Goal: Information Seeking & Learning: Learn about a topic

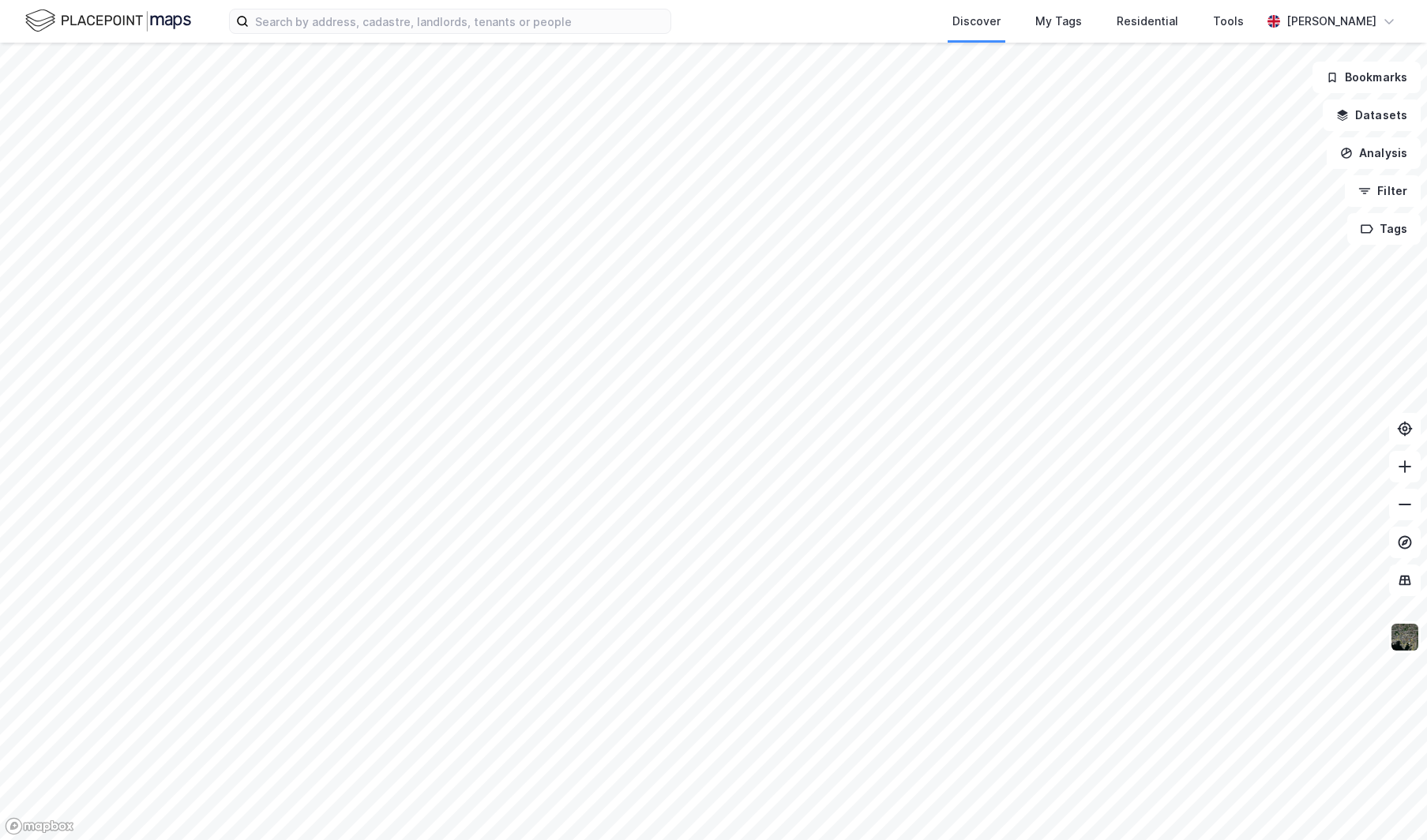
click at [1412, 14] on div "Discover My Tags Residential Tools [PERSON_NAME]" at bounding box center [714, 21] width 1427 height 42
click at [1377, 19] on div "[PERSON_NAME]" at bounding box center [1331, 22] width 141 height 32
click at [1311, 101] on div "Open Supervisor Portal" at bounding box center [1294, 97] width 127 height 19
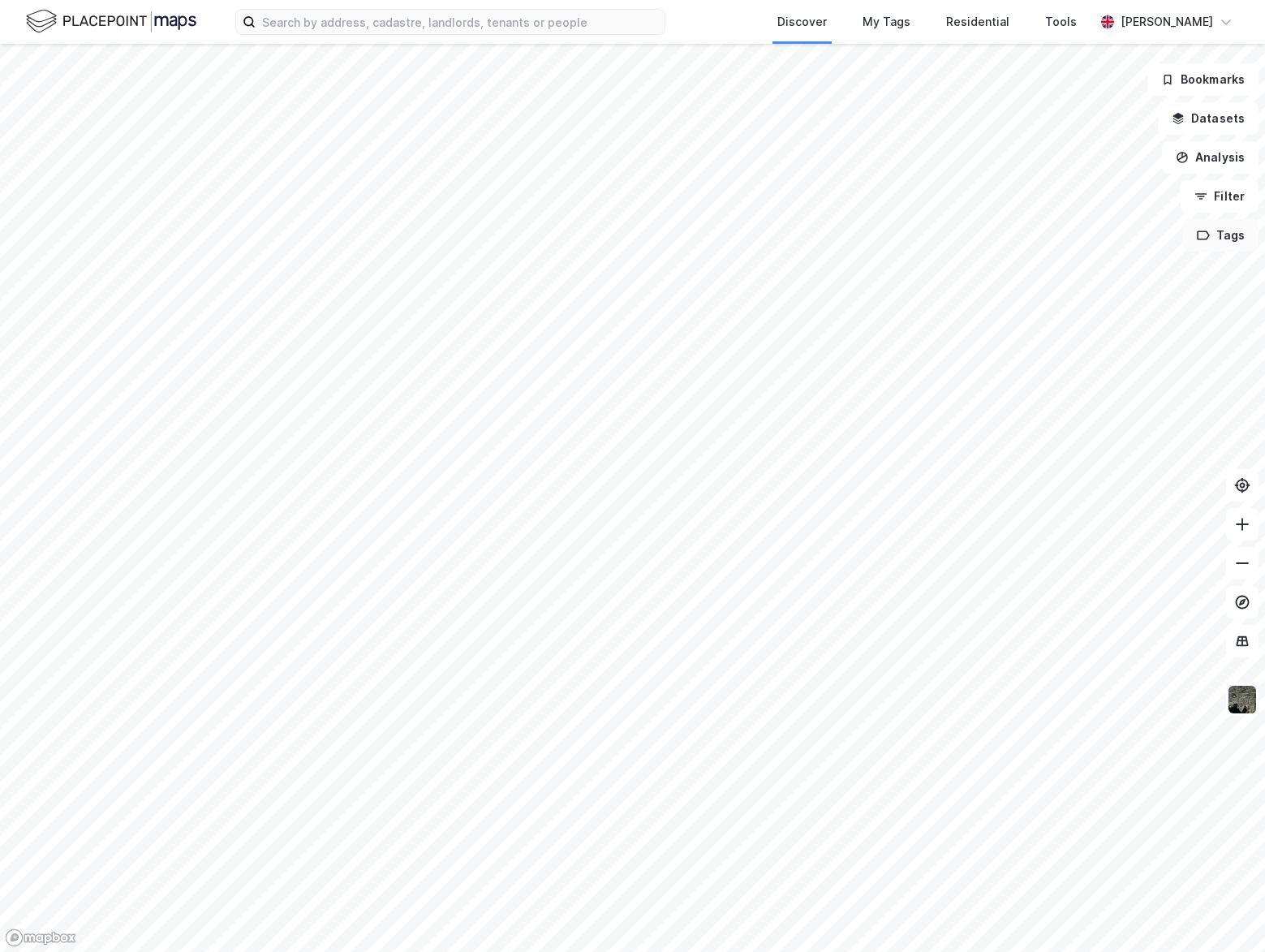
click at [1222, 232] on button "Tags" at bounding box center [1222, 236] width 75 height 33
click at [1197, 157] on button "Analysis" at bounding box center [1211, 158] width 97 height 33
click at [1078, 18] on div "Tools" at bounding box center [1061, 22] width 32 height 19
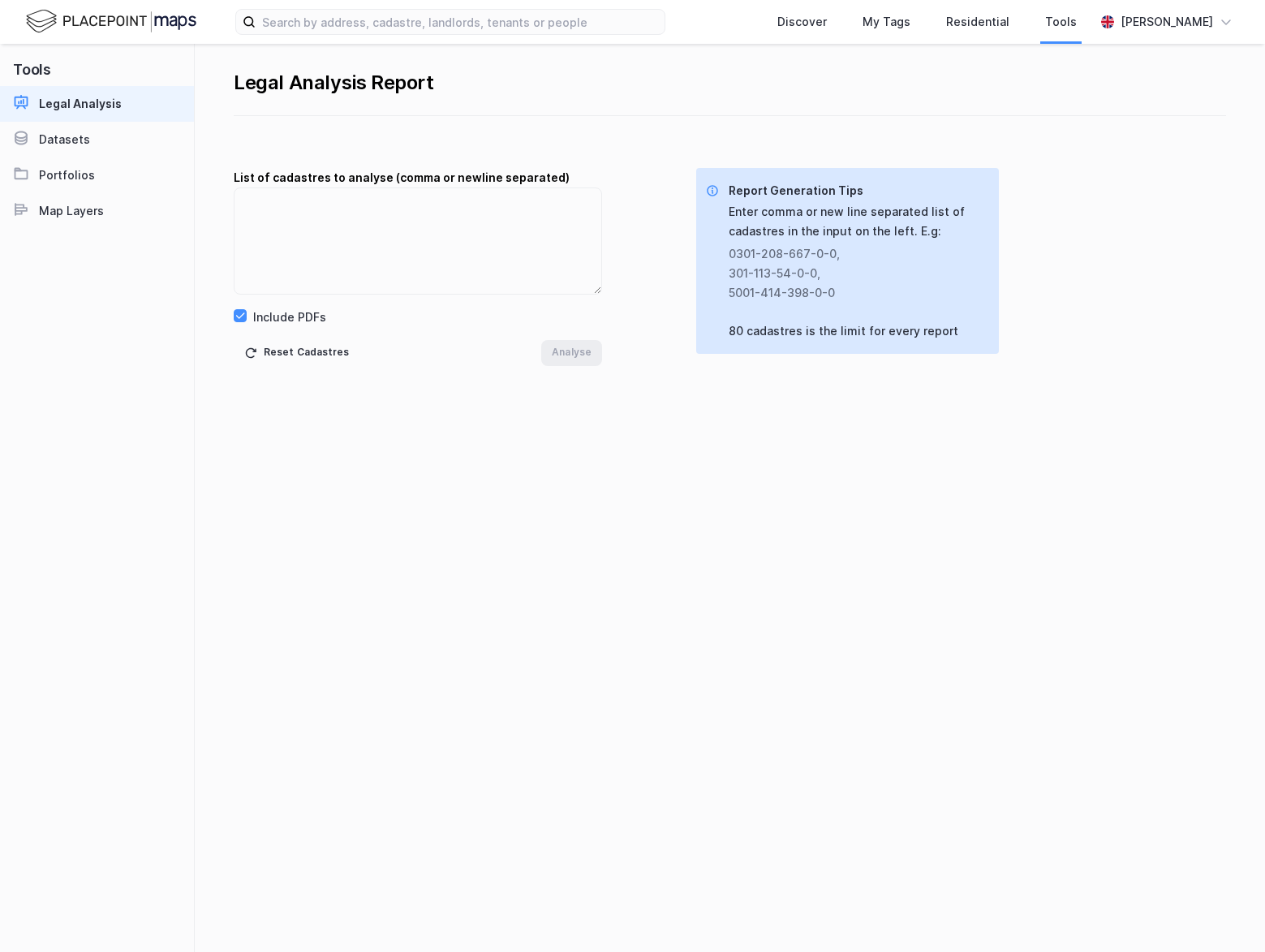
click at [125, 19] on img at bounding box center [111, 21] width 170 height 28
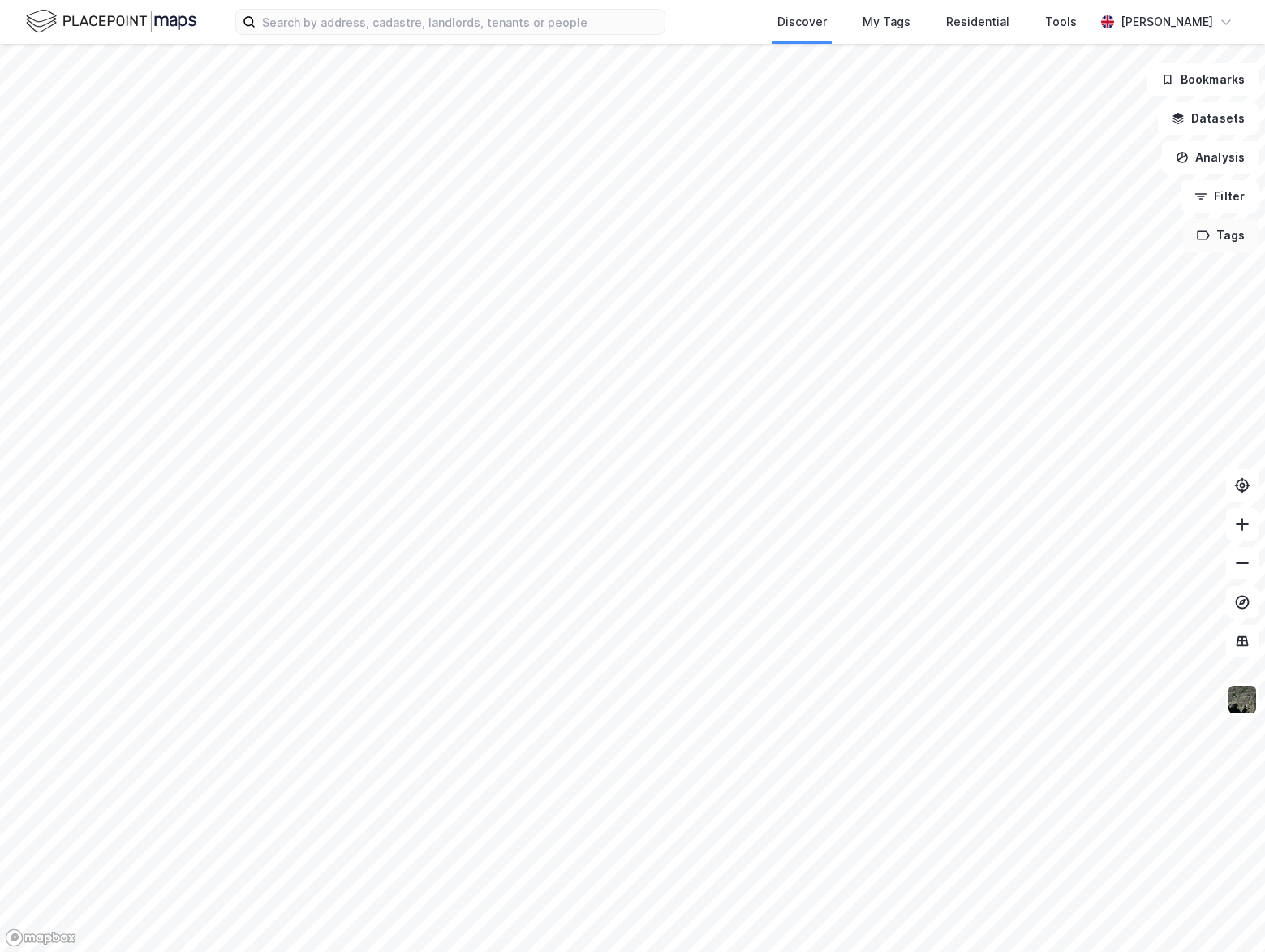
click at [1216, 236] on button "Tags" at bounding box center [1222, 236] width 75 height 33
click at [1220, 195] on button "Filter" at bounding box center [1220, 196] width 78 height 33
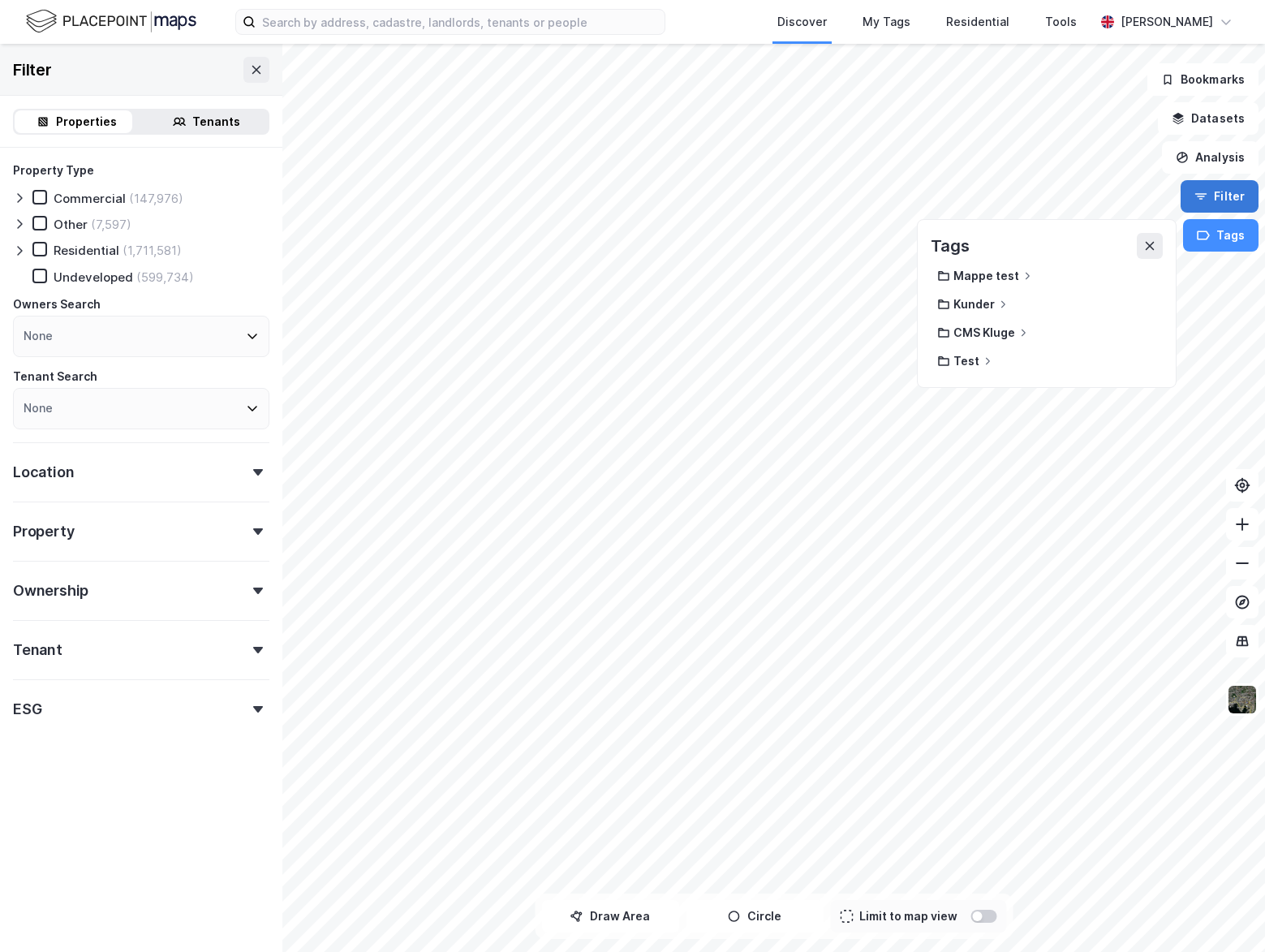
click at [1220, 195] on button "Filter" at bounding box center [1220, 196] width 78 height 33
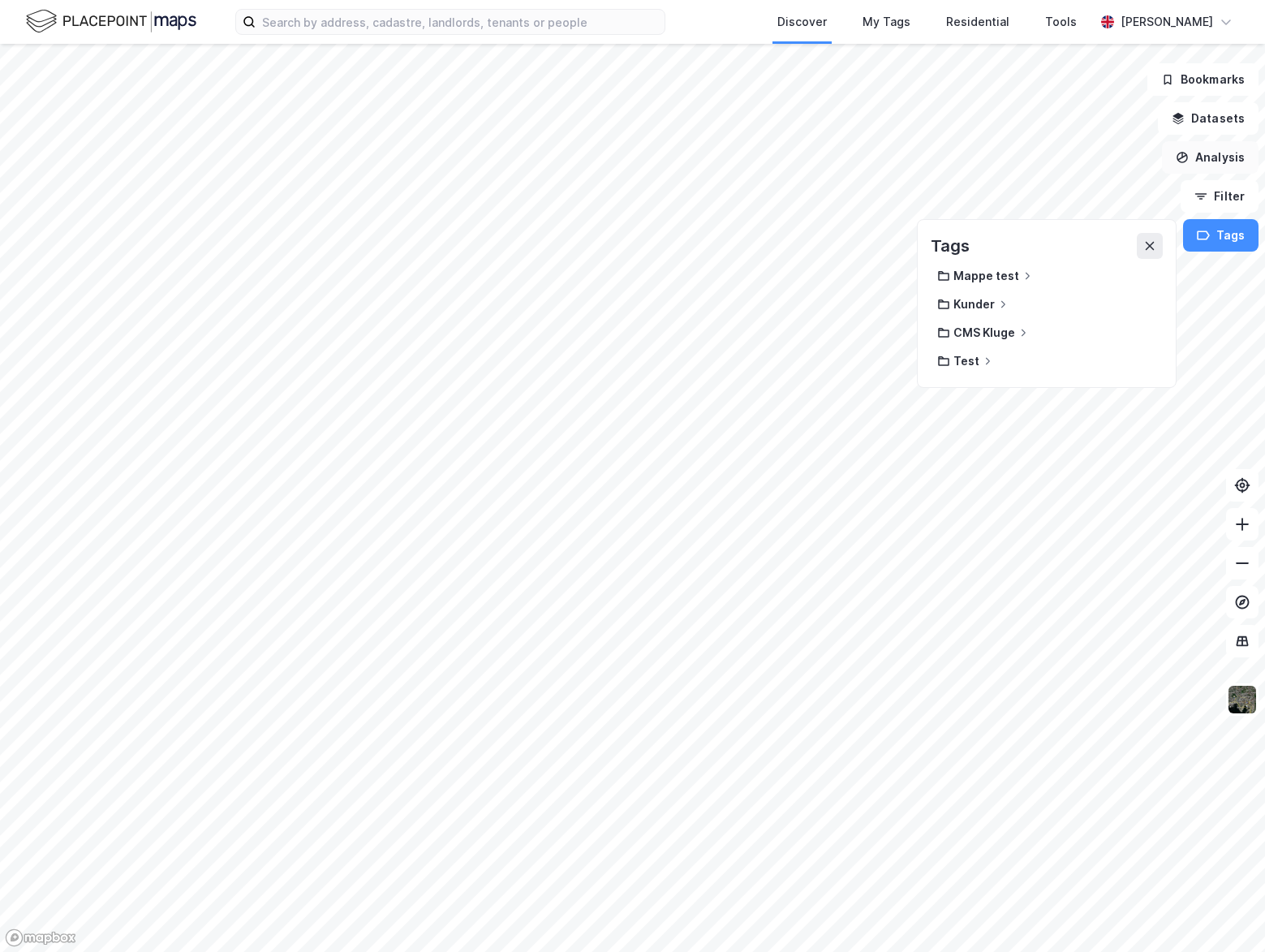
click at [1220, 154] on button "Analysis" at bounding box center [1211, 158] width 97 height 33
click at [1151, 238] on button at bounding box center [1150, 245] width 26 height 26
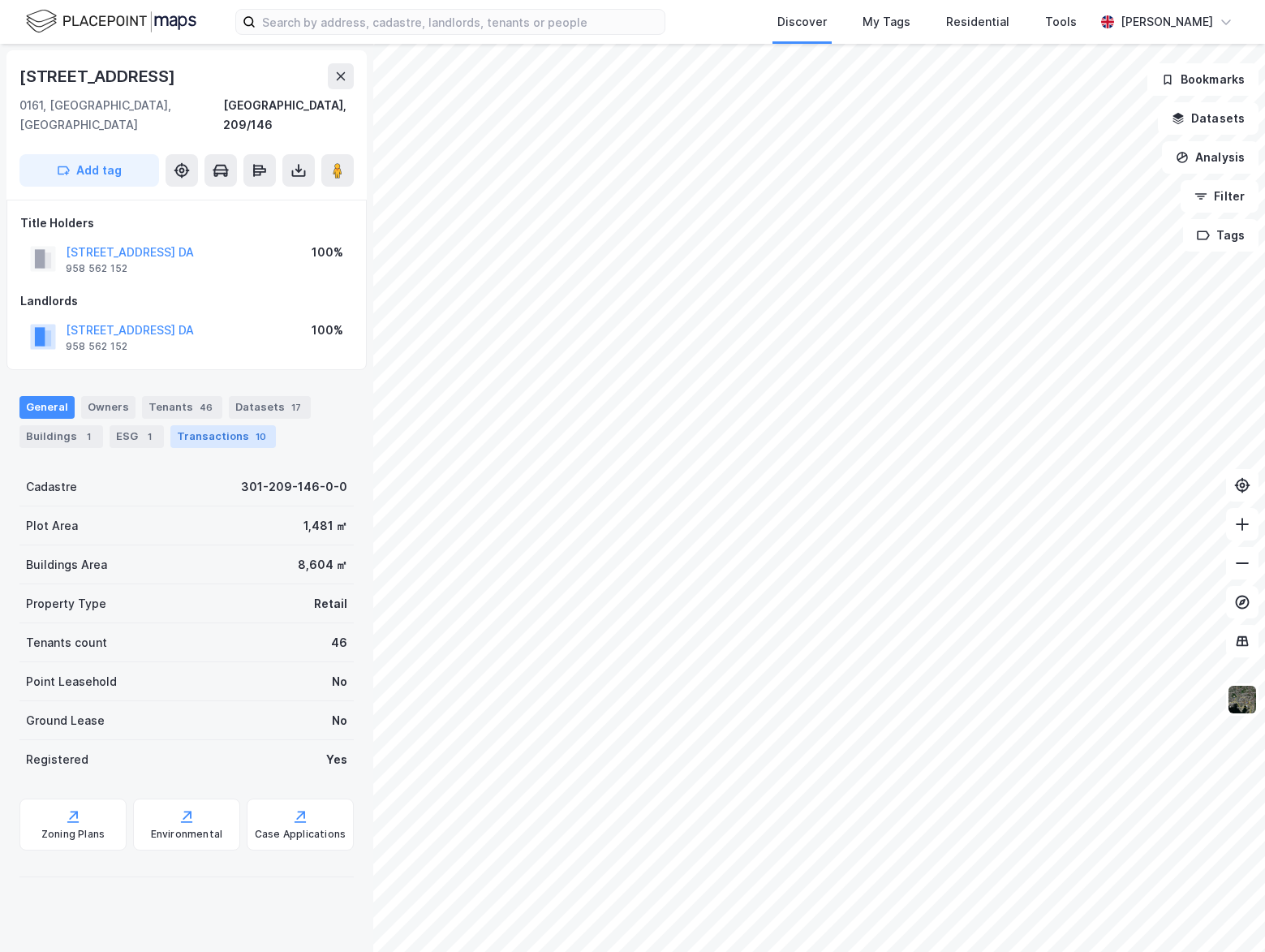
click at [232, 425] on div "Transactions 10" at bounding box center [222, 437] width 105 height 23
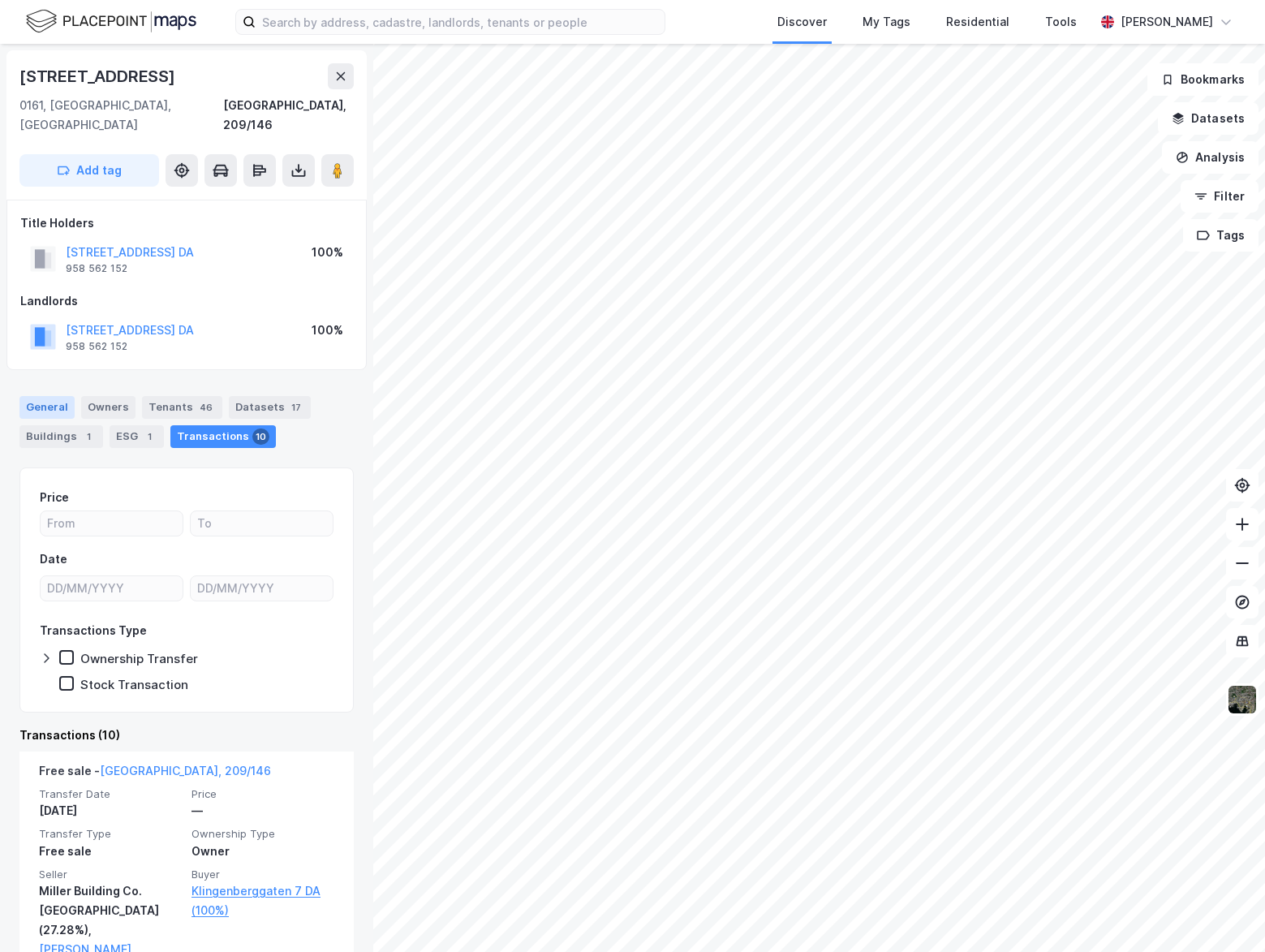
click at [42, 396] on div "General" at bounding box center [46, 408] width 55 height 23
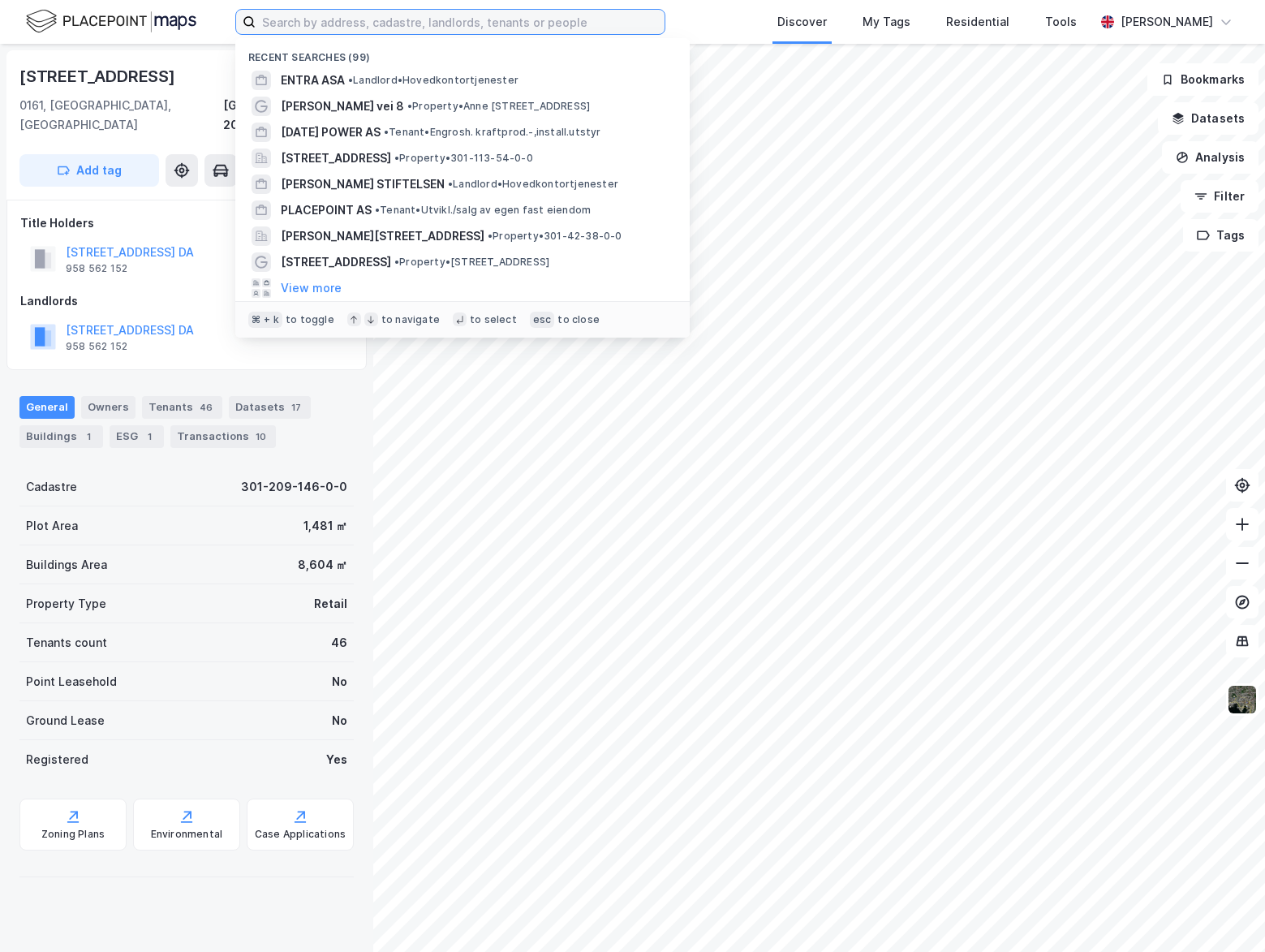
click at [371, 13] on input at bounding box center [460, 21] width 409 height 24
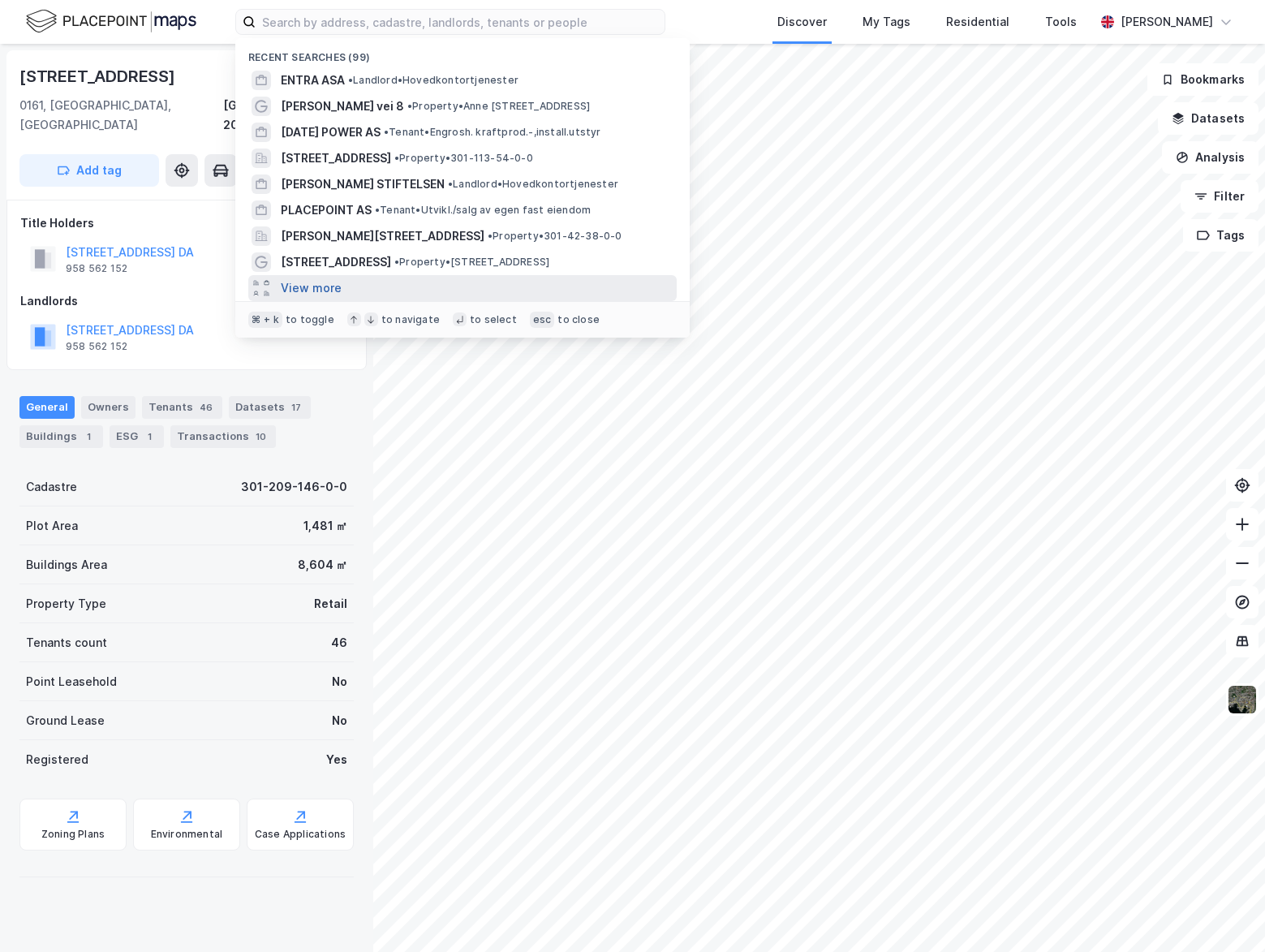
click at [322, 290] on button "View more" at bounding box center [311, 288] width 61 height 19
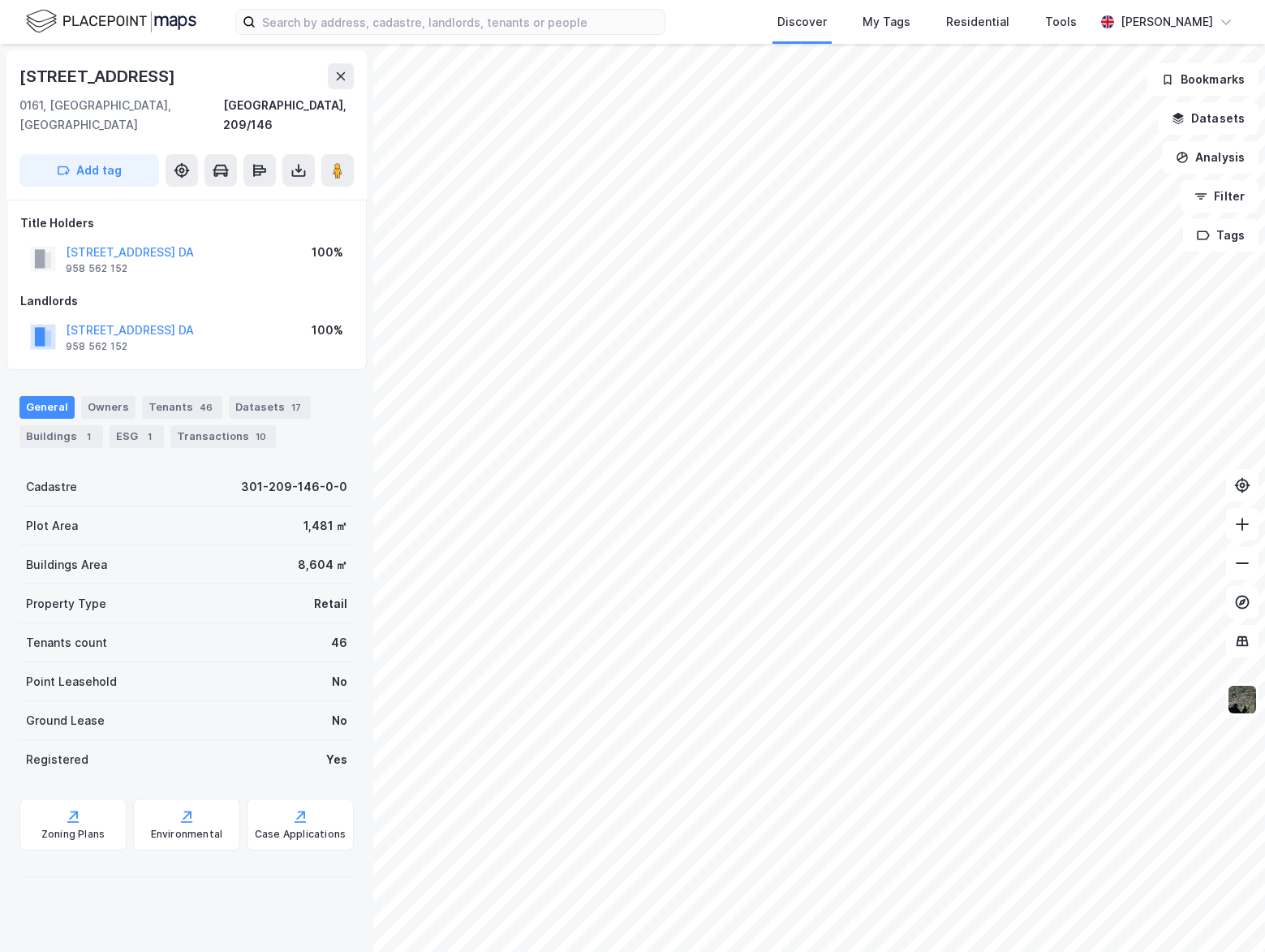
click at [216, 31] on div "Discover My Tags Residential Tools Frede Fardal" at bounding box center [632, 21] width 1265 height 43
click at [337, 78] on icon at bounding box center [341, 76] width 9 height 8
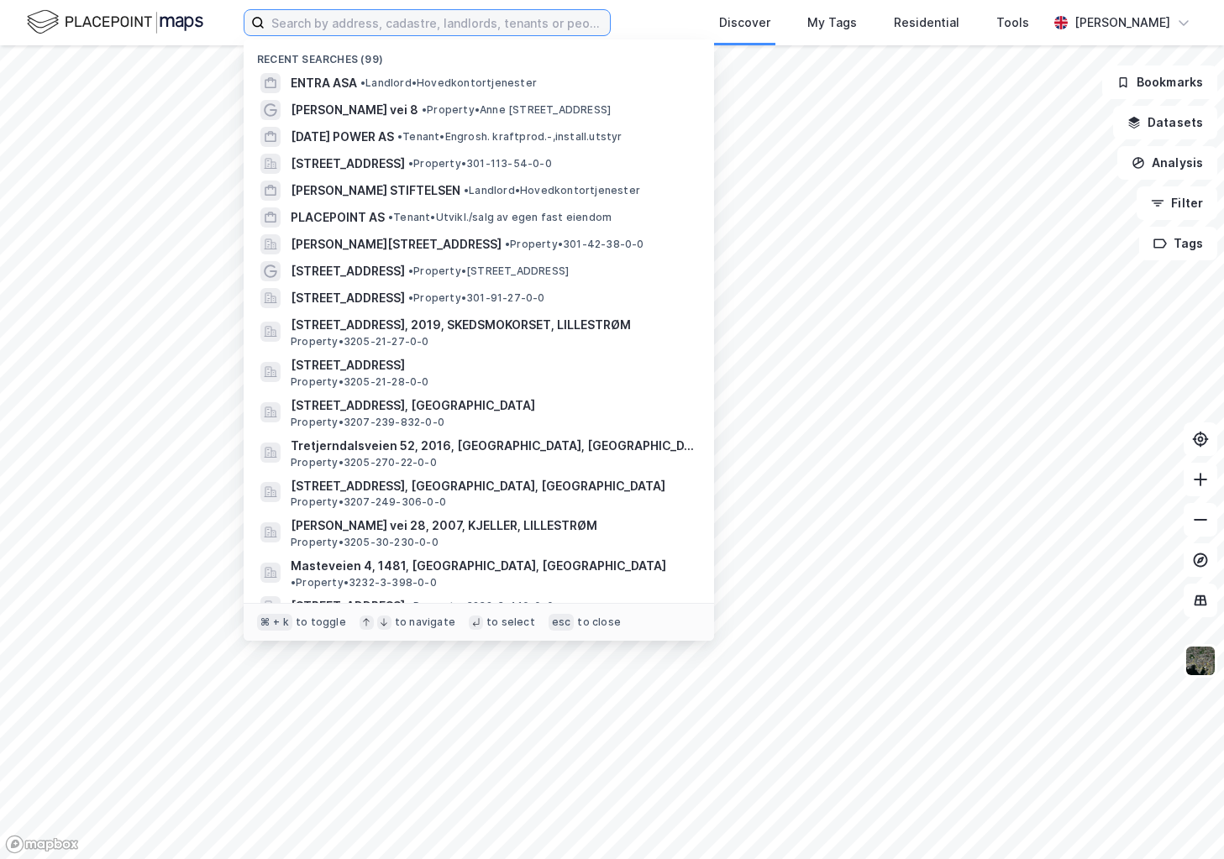
click at [390, 34] on input at bounding box center [437, 22] width 345 height 25
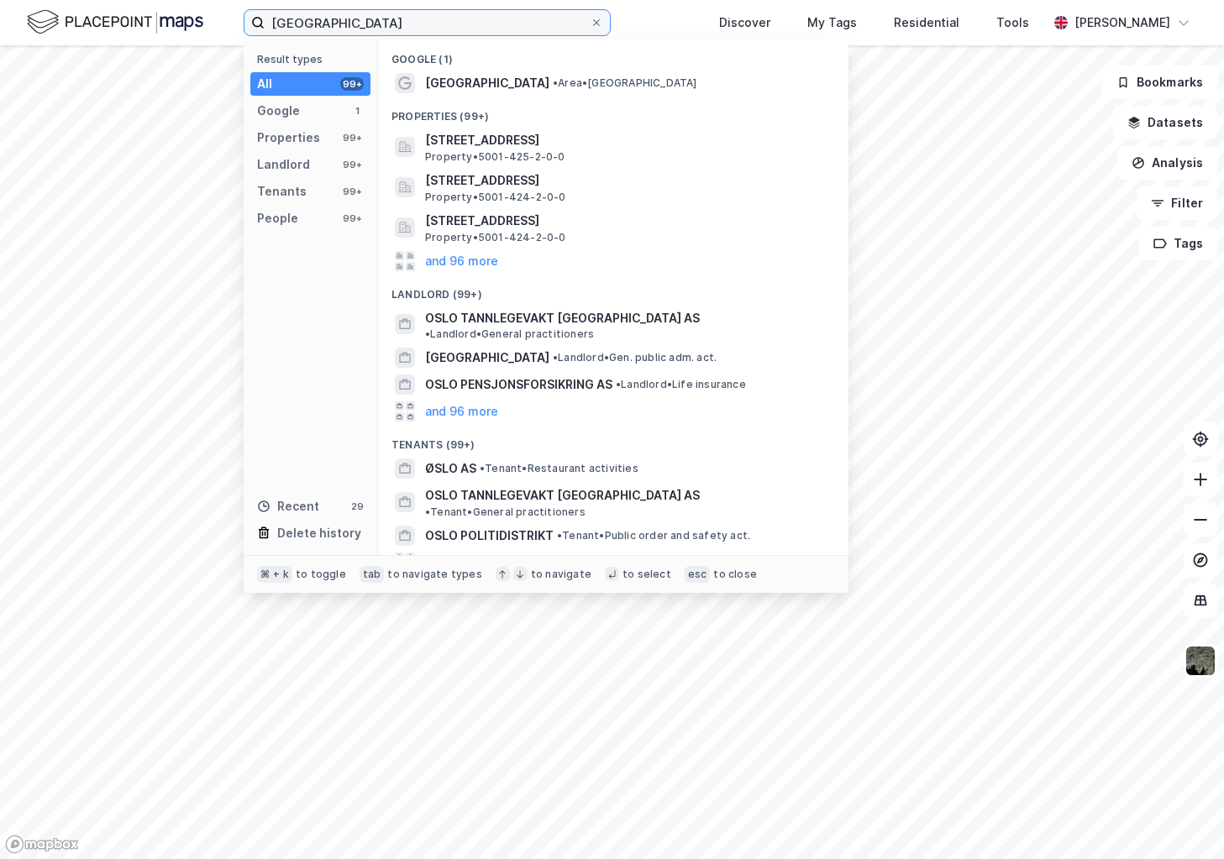
type input "oslo"
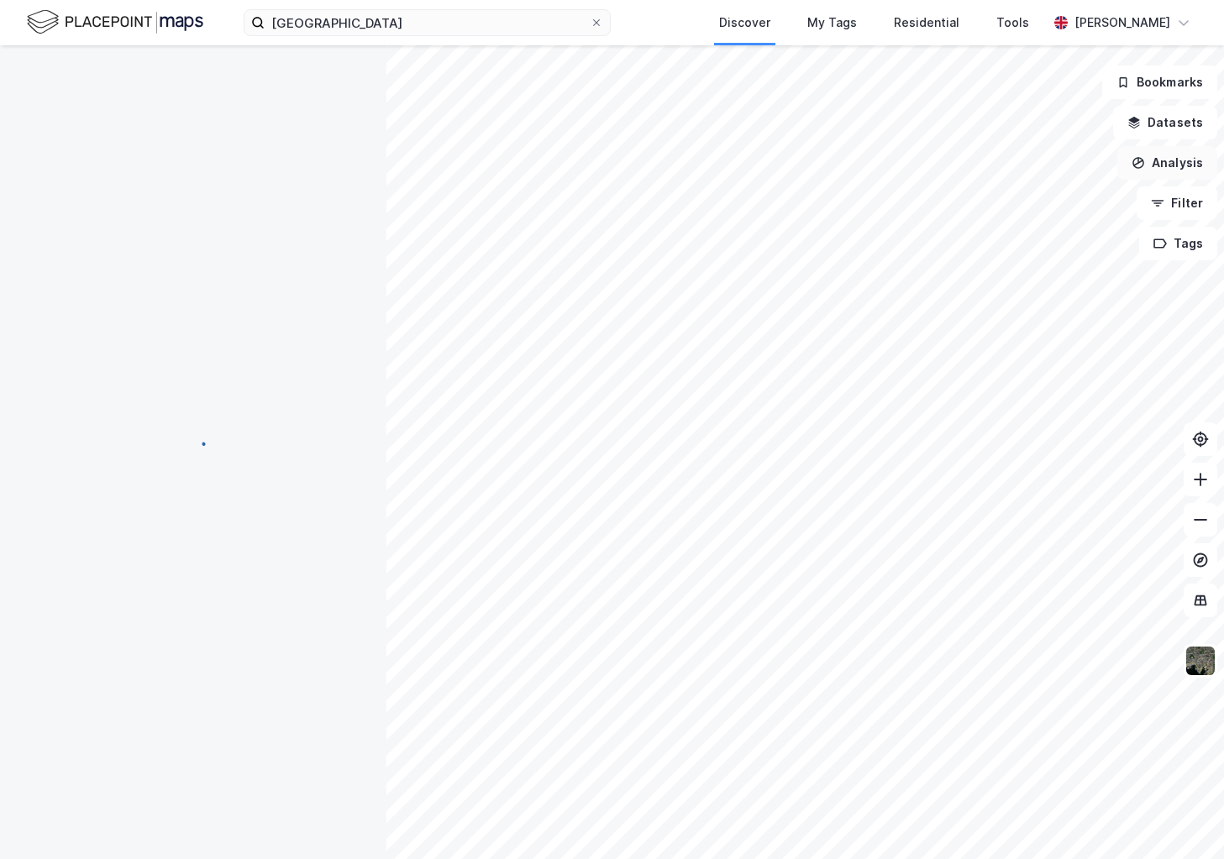
scroll to position [4, 0]
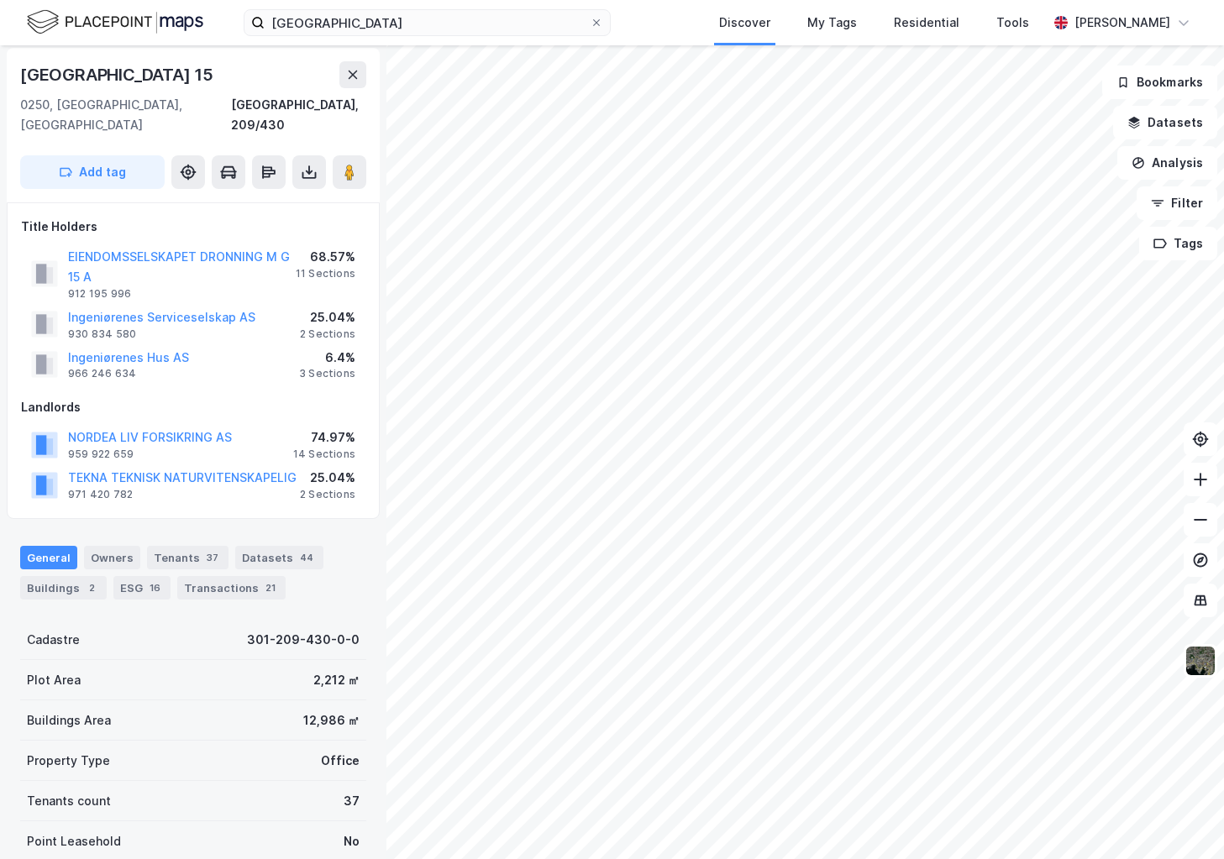
click at [338, 85] on div "Dronning Mauds Gate 15" at bounding box center [193, 74] width 346 height 27
click at [340, 75] on button at bounding box center [352, 74] width 27 height 27
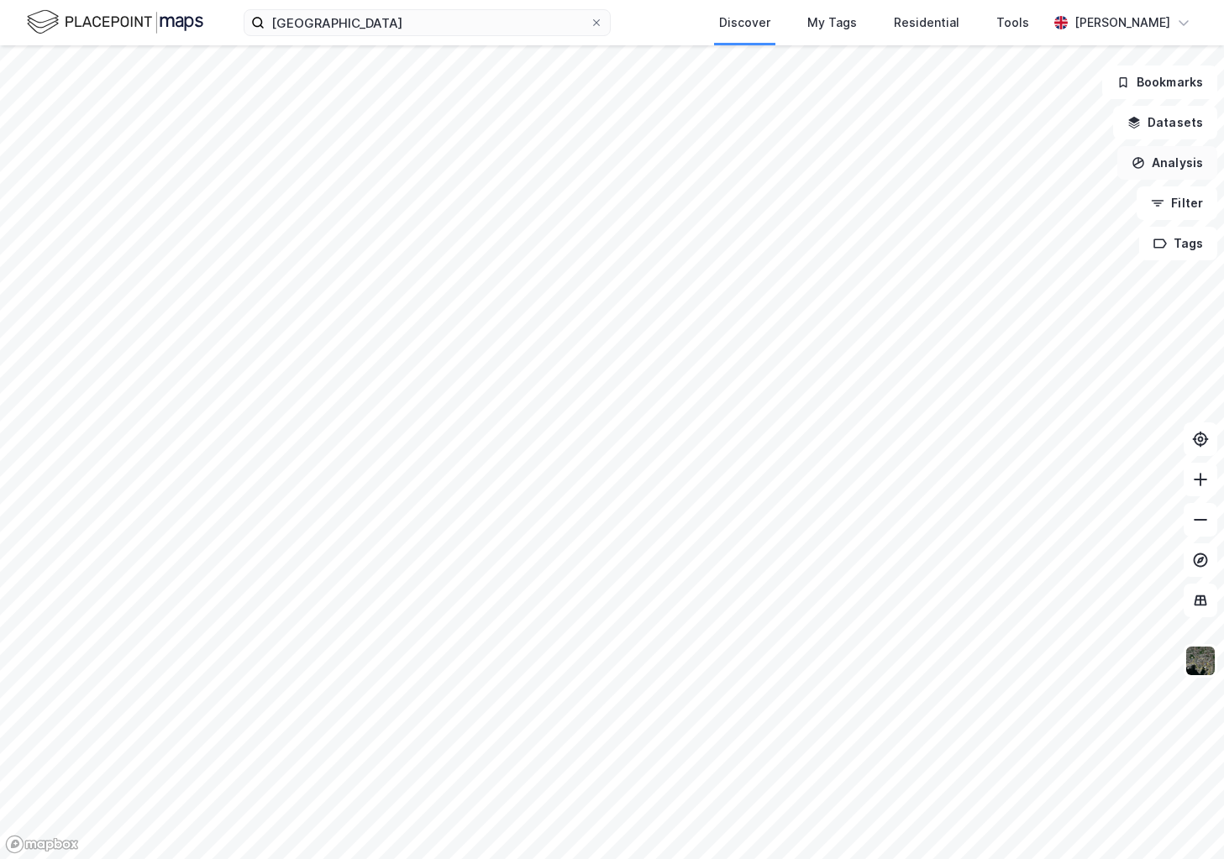
click at [1179, 154] on button "Analysis" at bounding box center [1167, 163] width 100 height 34
click at [1175, 167] on button "Analysis" at bounding box center [1167, 163] width 100 height 34
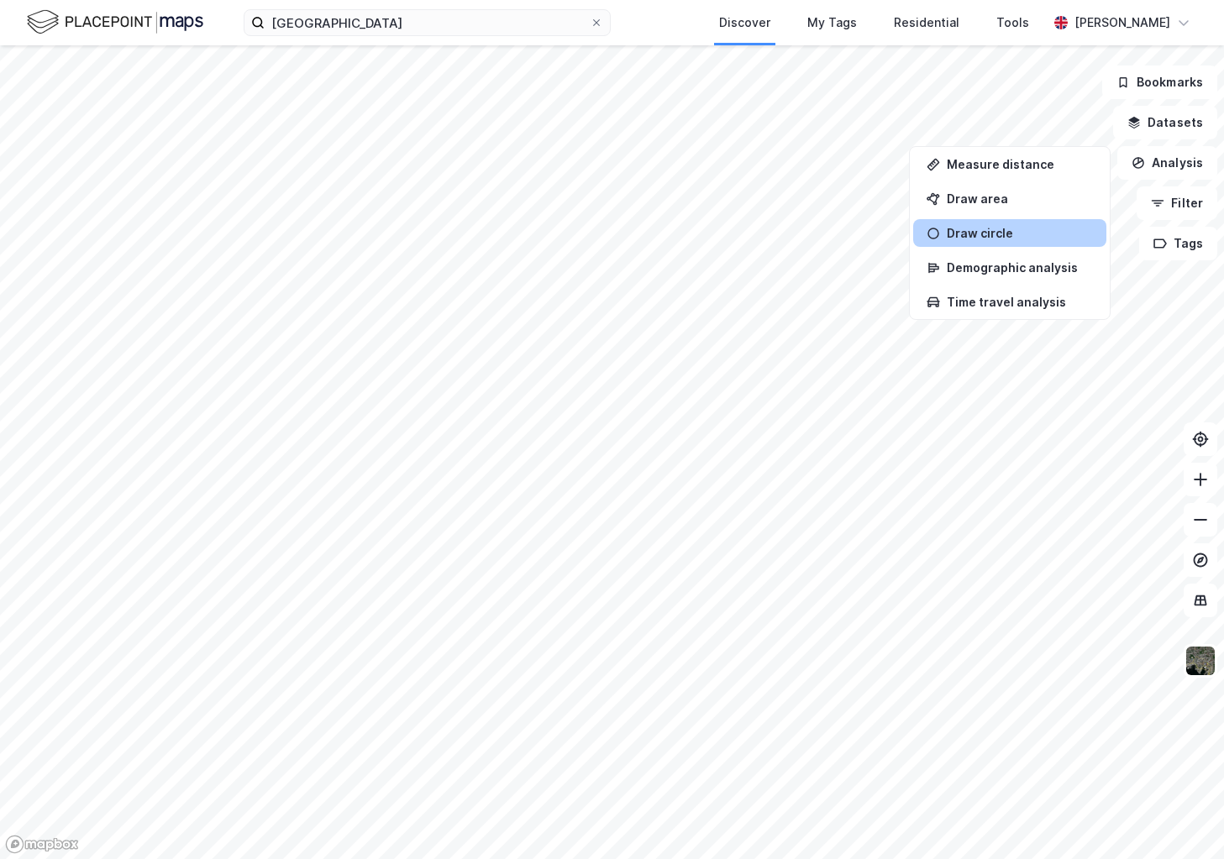
click at [1034, 222] on div "Draw circle" at bounding box center [1009, 233] width 193 height 28
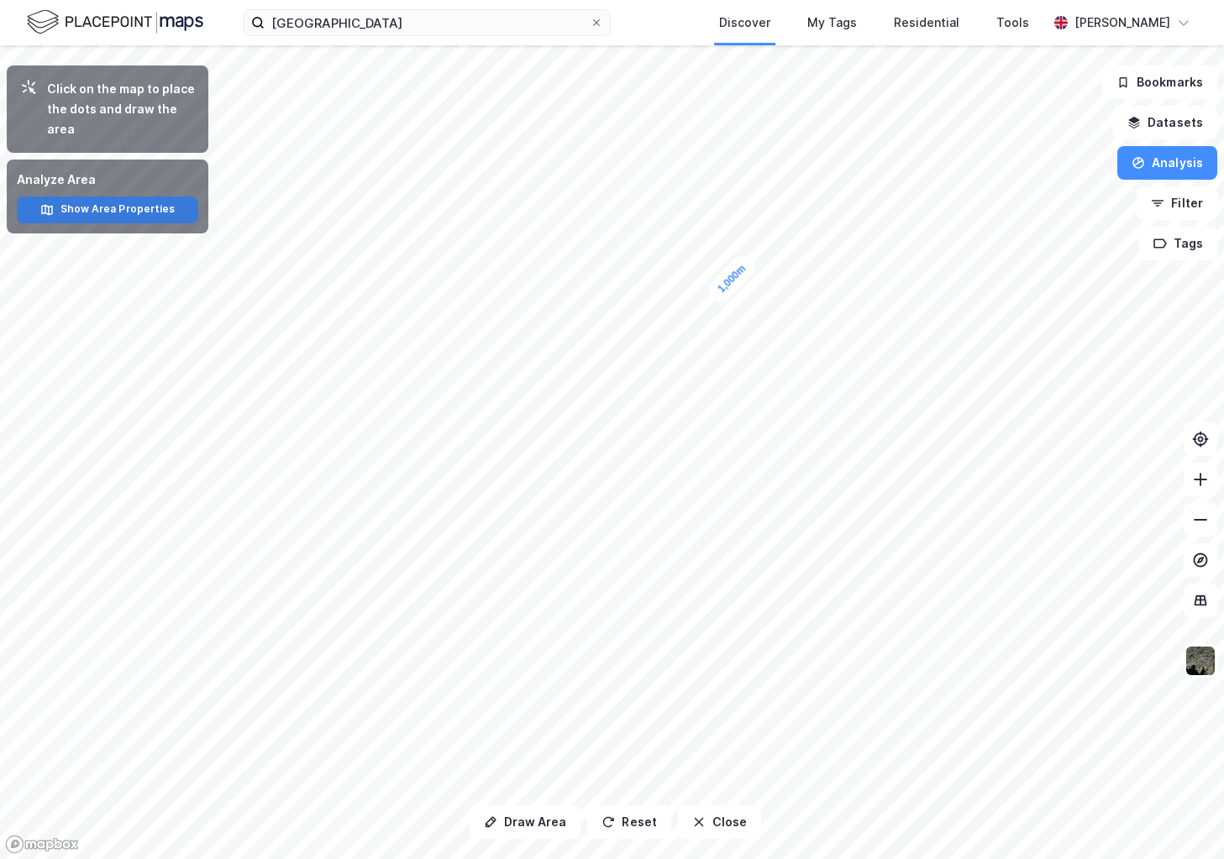
click at [73, 209] on button "Show Area Properties" at bounding box center [107, 210] width 181 height 27
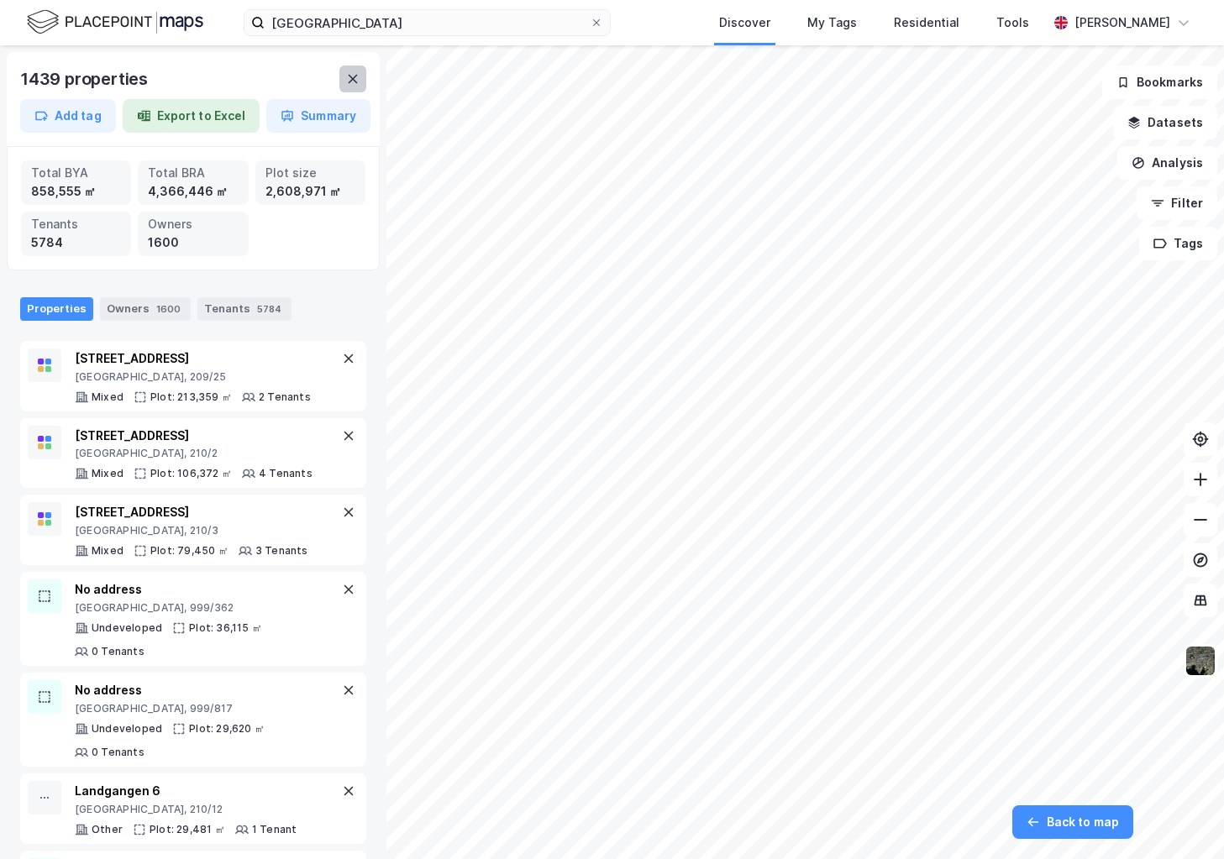
click at [344, 76] on button at bounding box center [352, 79] width 27 height 27
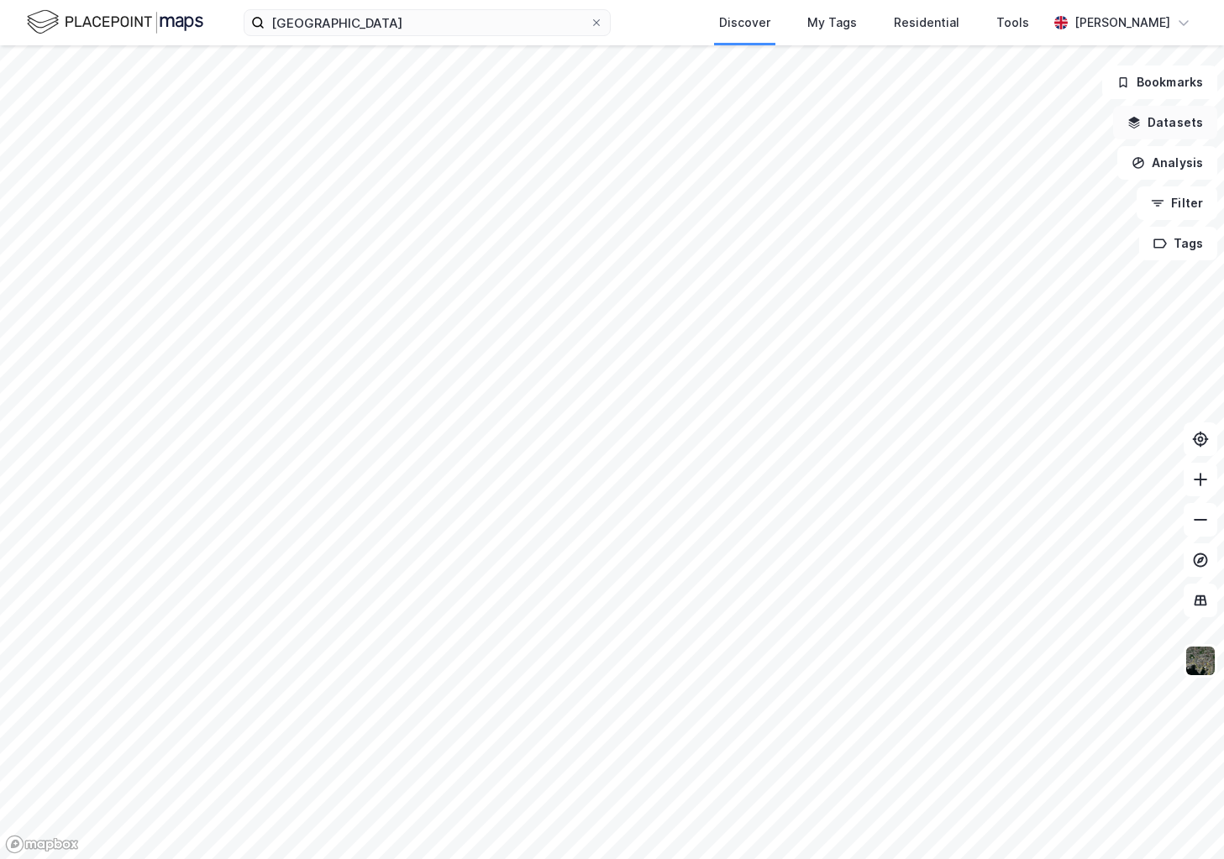
click at [1160, 117] on button "Datasets" at bounding box center [1165, 123] width 104 height 34
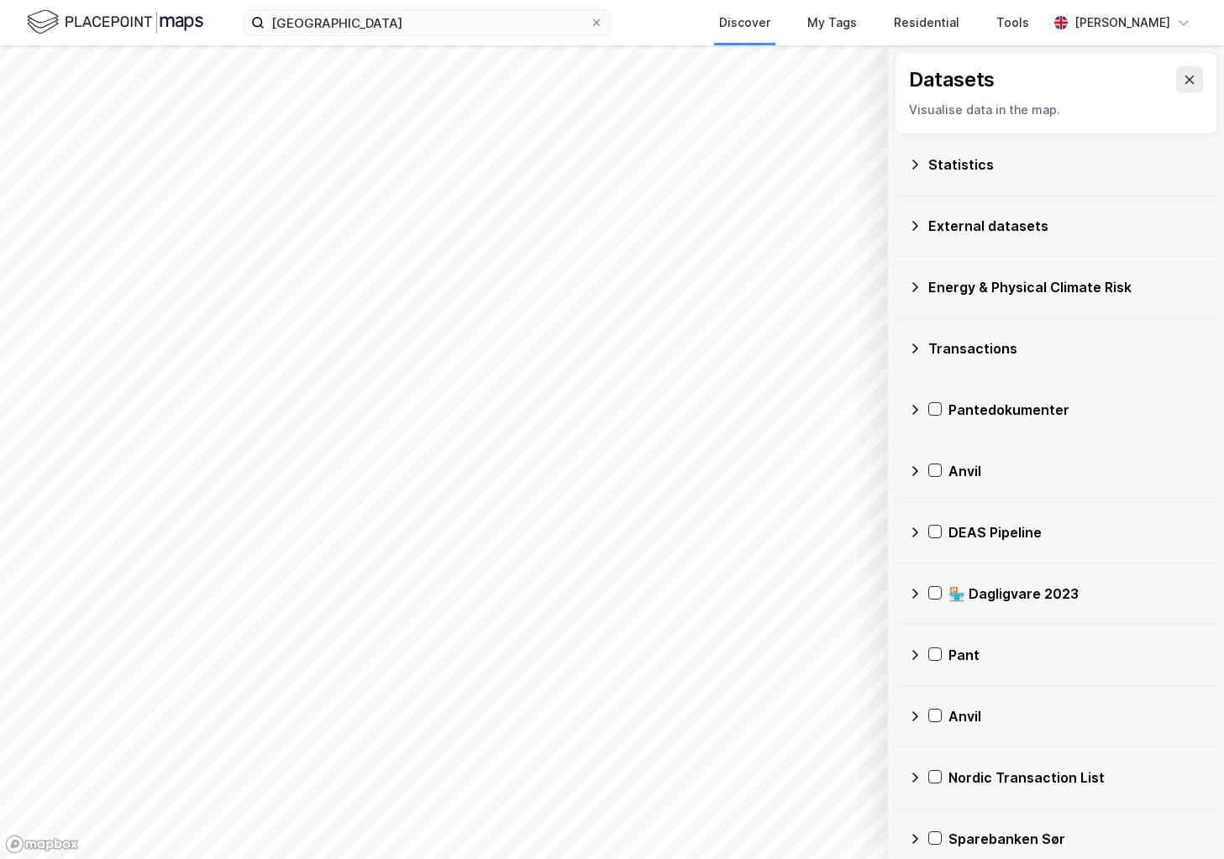
click at [957, 167] on div "Statistics" at bounding box center [1066, 165] width 276 height 20
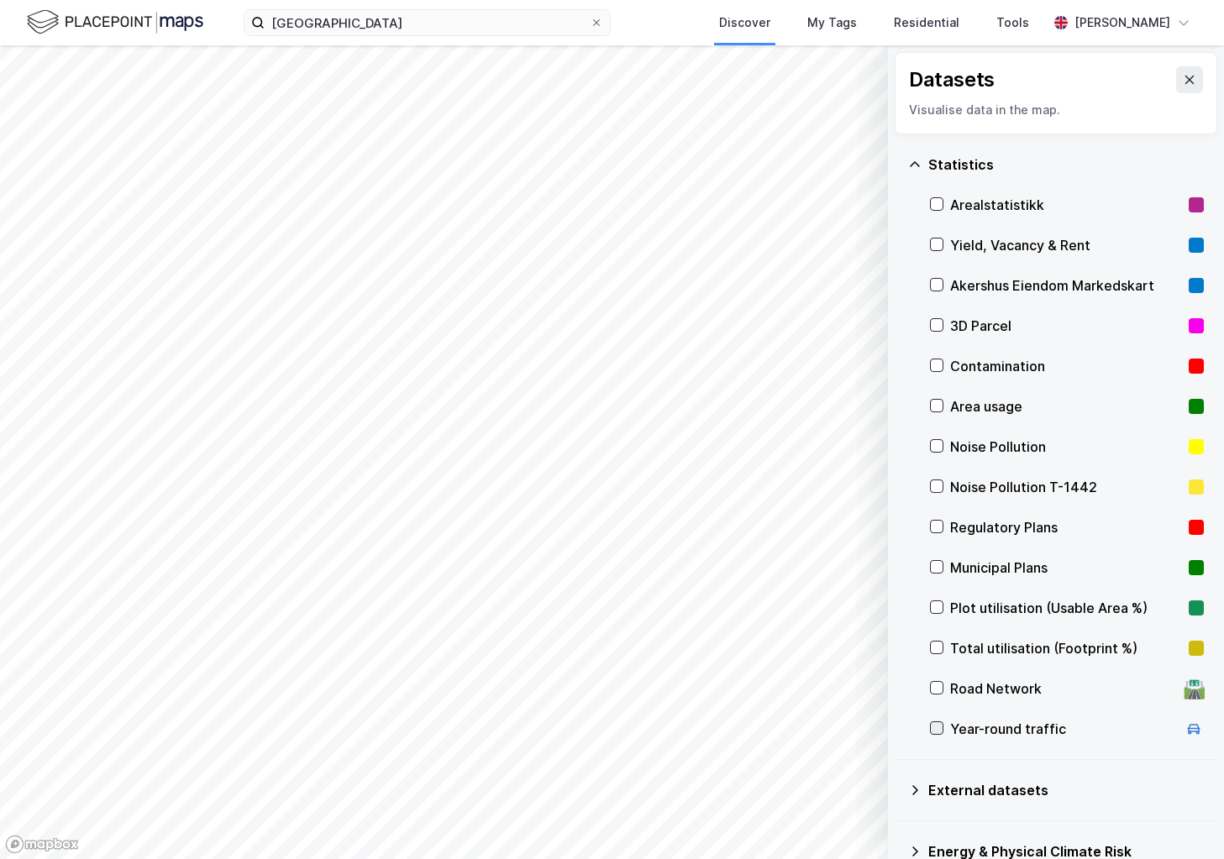
click at [933, 731] on icon at bounding box center [937, 728] width 12 height 12
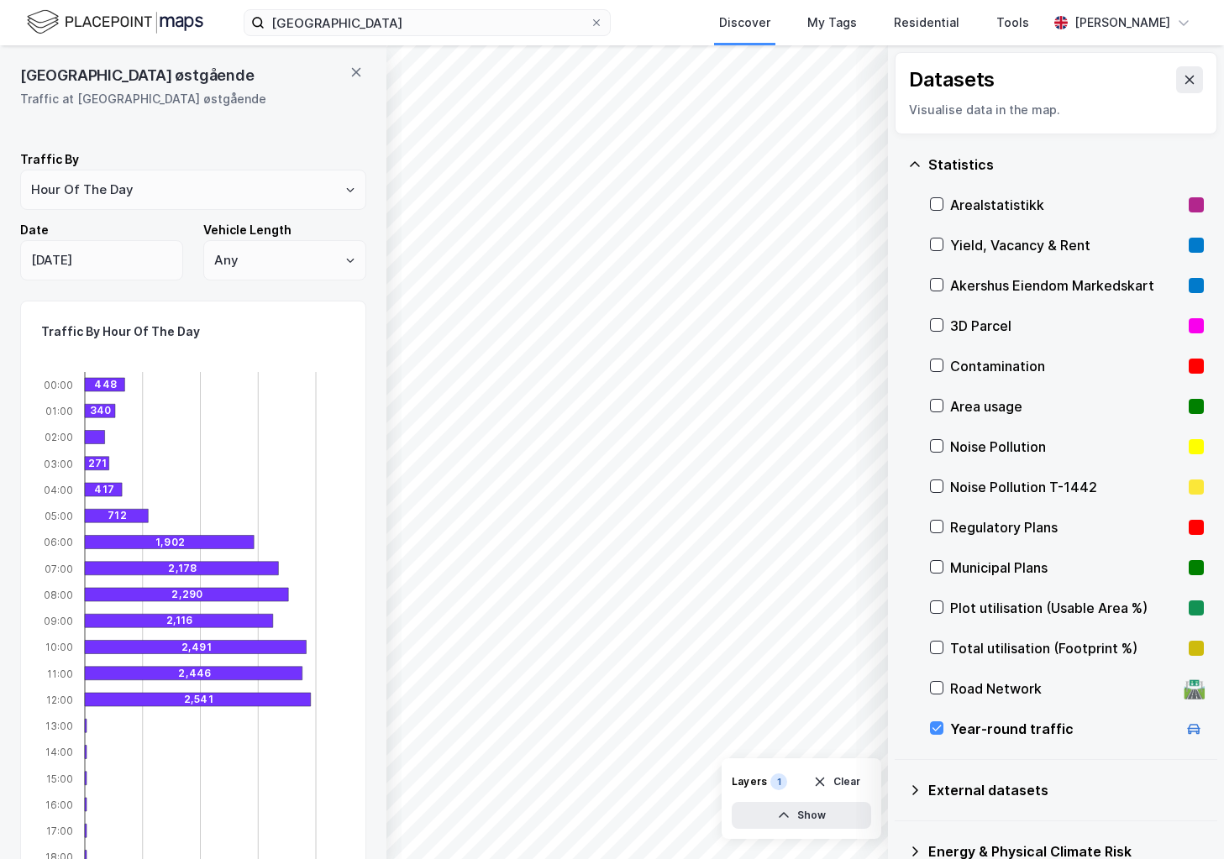
click at [344, 63] on div "Filipstad østgående Traffic at Filipstad østgående Traffic By Hour Of The Day D…" at bounding box center [193, 452] width 386 height 814
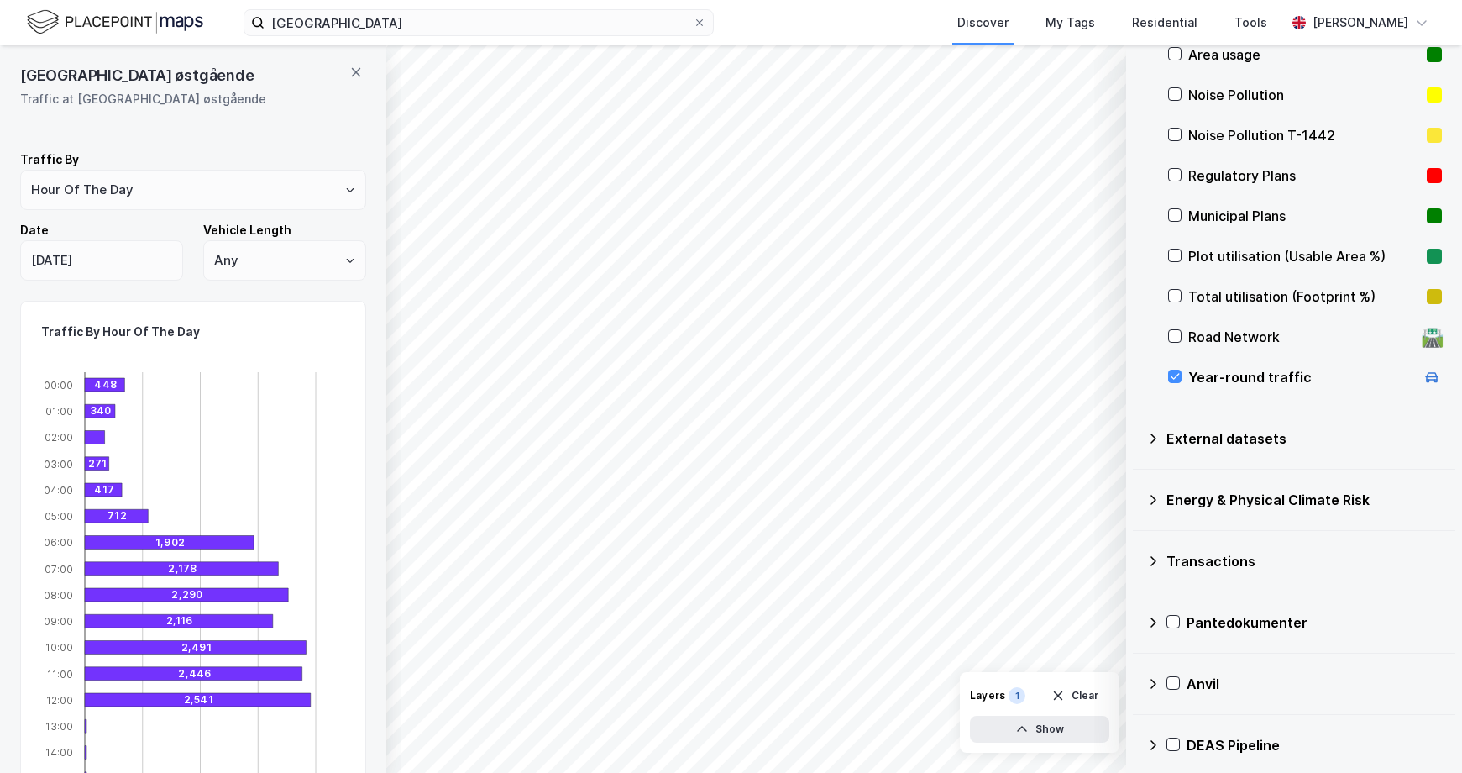
scroll to position [423, 0]
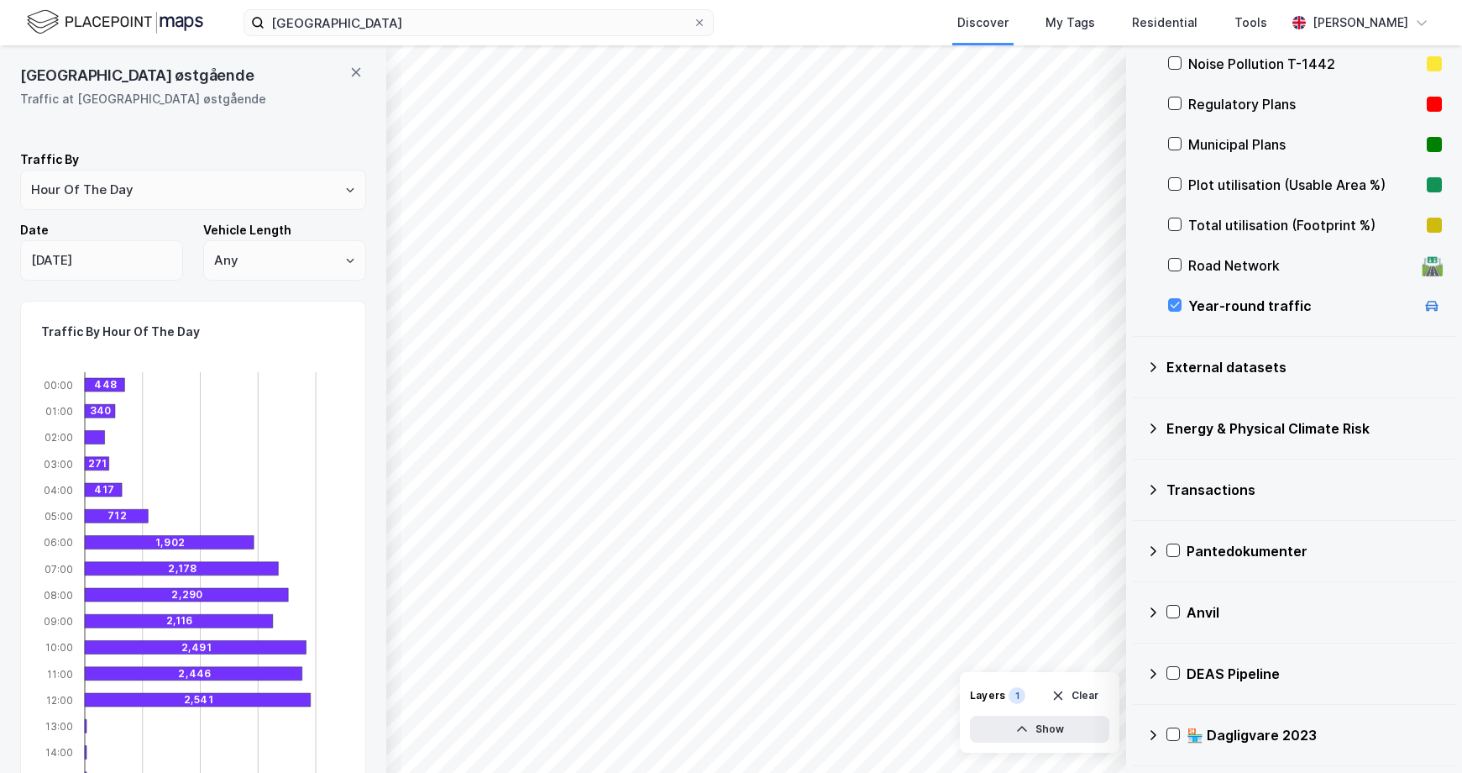
click at [1258, 422] on div "Energy & Physical Climate Risk" at bounding box center [1305, 428] width 276 height 20
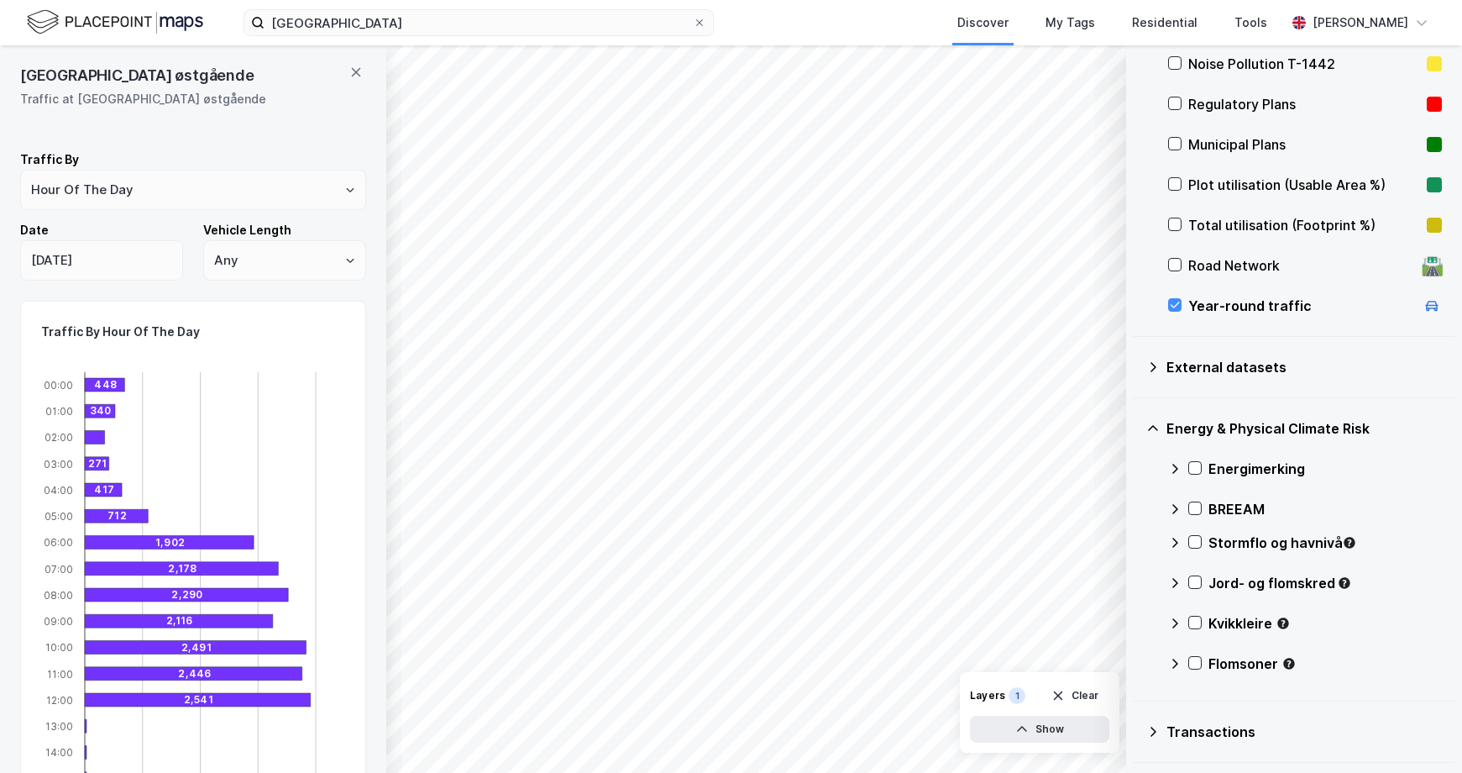
scroll to position [769, 0]
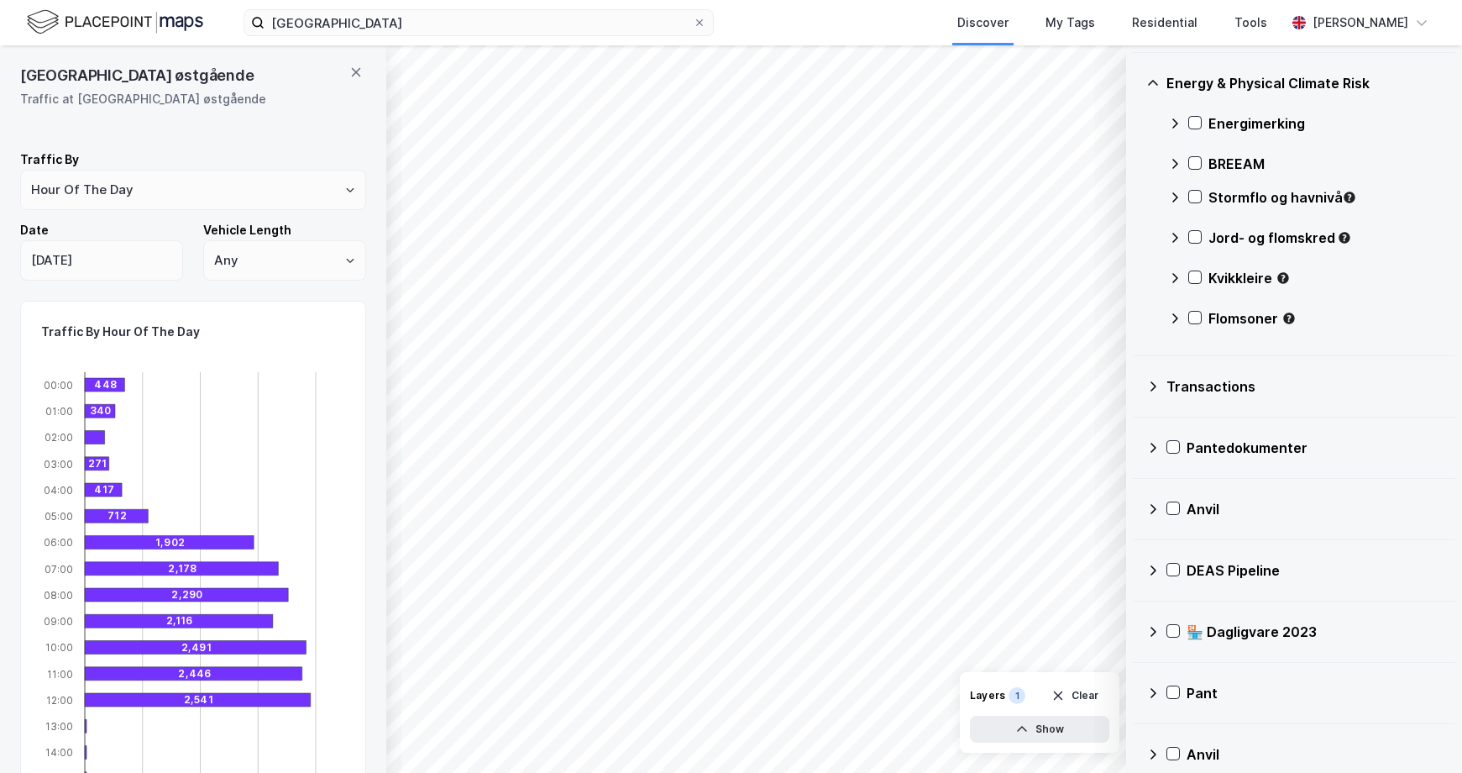
drag, startPoint x: 1186, startPoint y: 375, endPoint x: 1196, endPoint y: 380, distance: 10.9
click at [1186, 376] on div "Transactions" at bounding box center [1305, 386] width 276 height 20
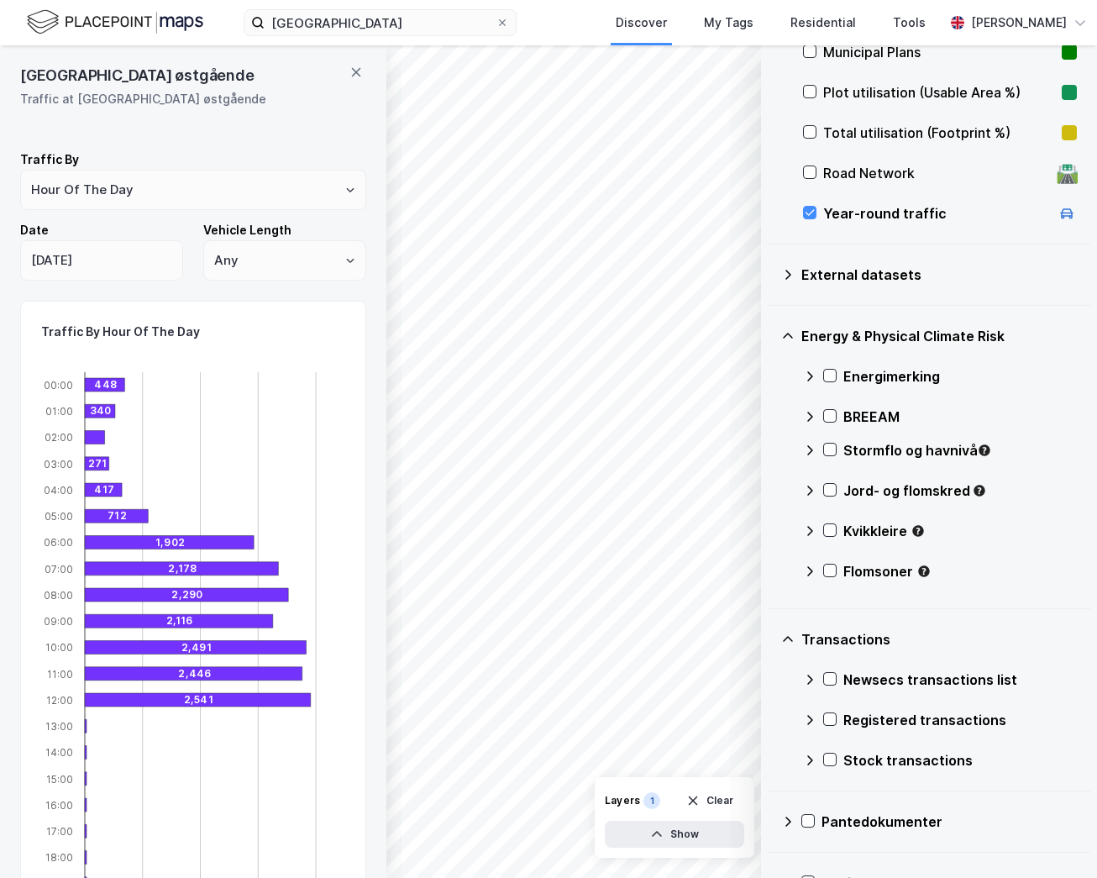
scroll to position [278, 0]
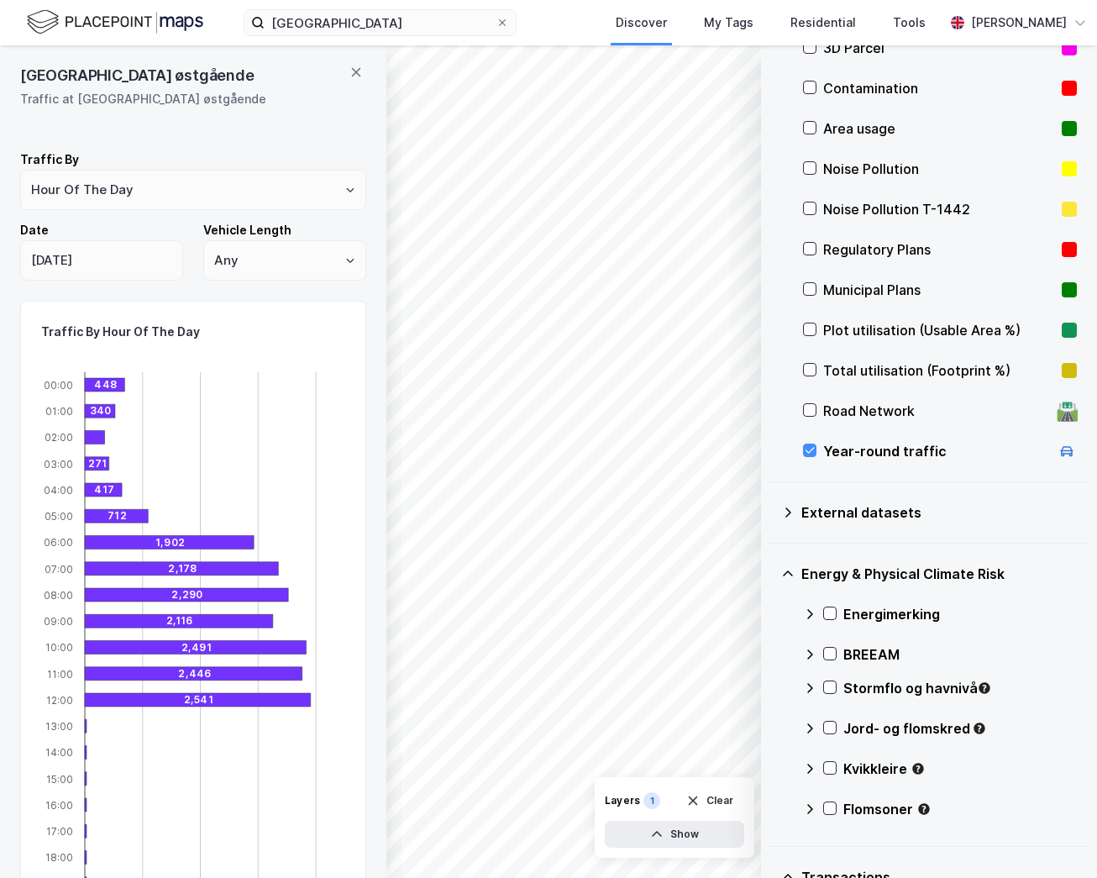
click at [845, 517] on div "External datasets" at bounding box center [939, 512] width 276 height 20
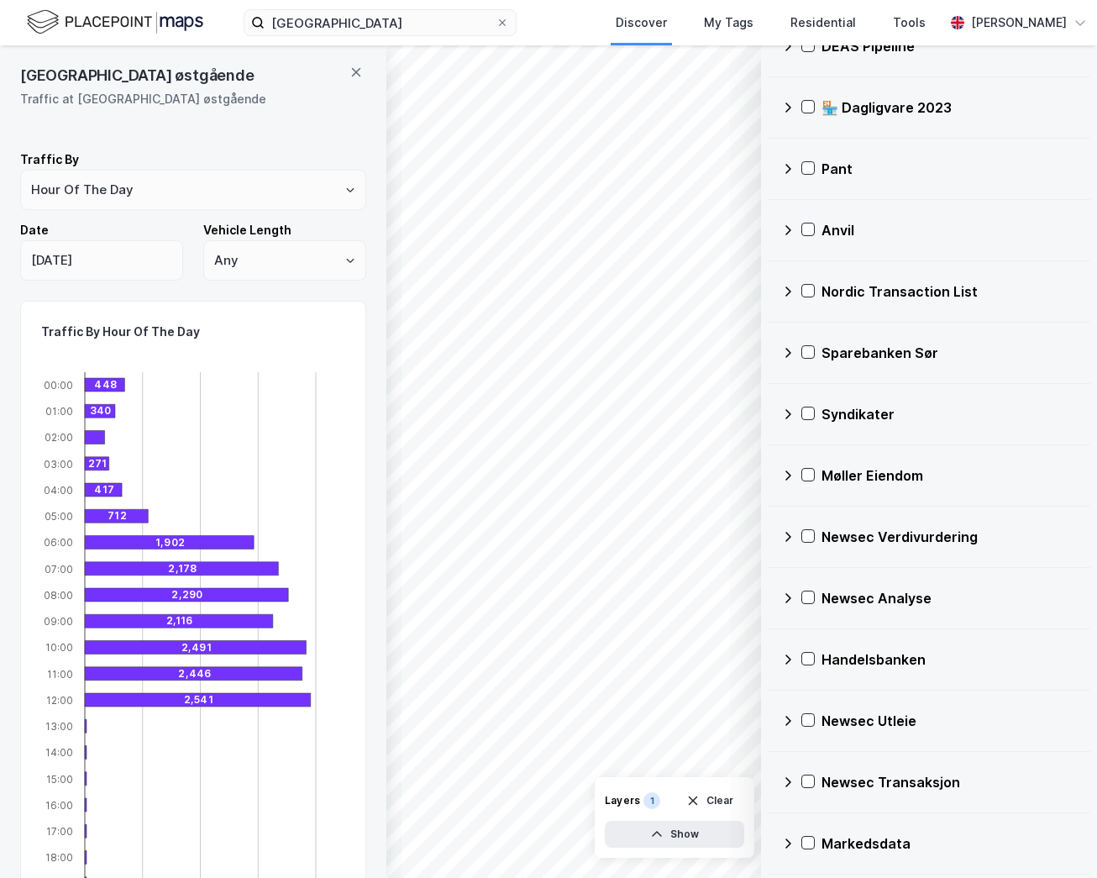
scroll to position [1659, 0]
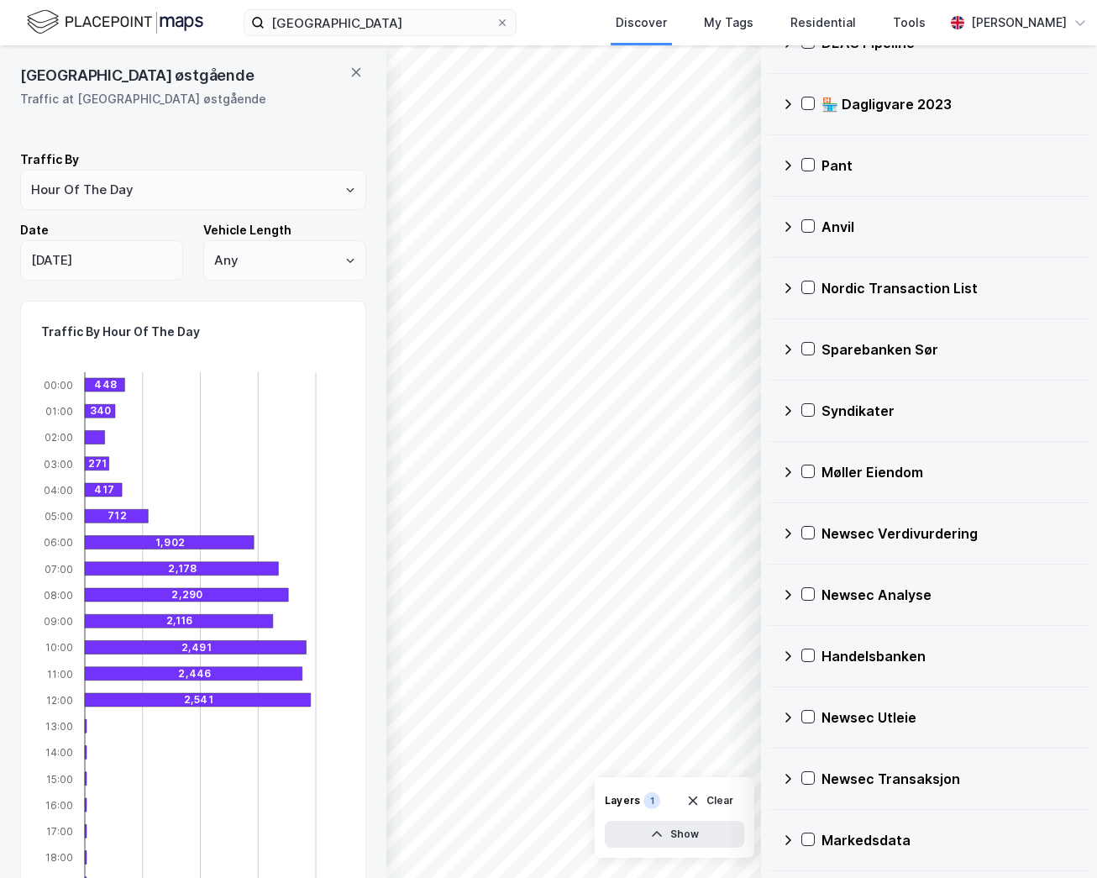
click at [874, 840] on div "Markedsdata" at bounding box center [948, 840] width 255 height 20
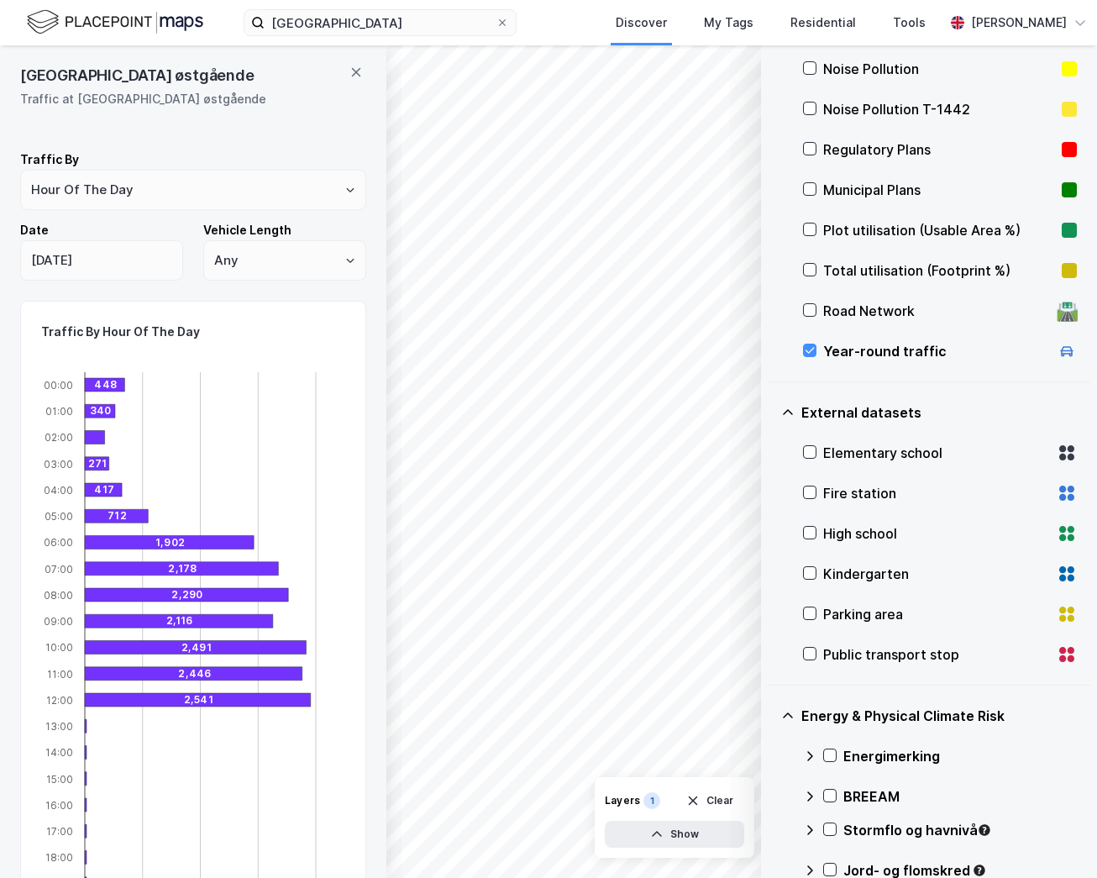
scroll to position [0, 0]
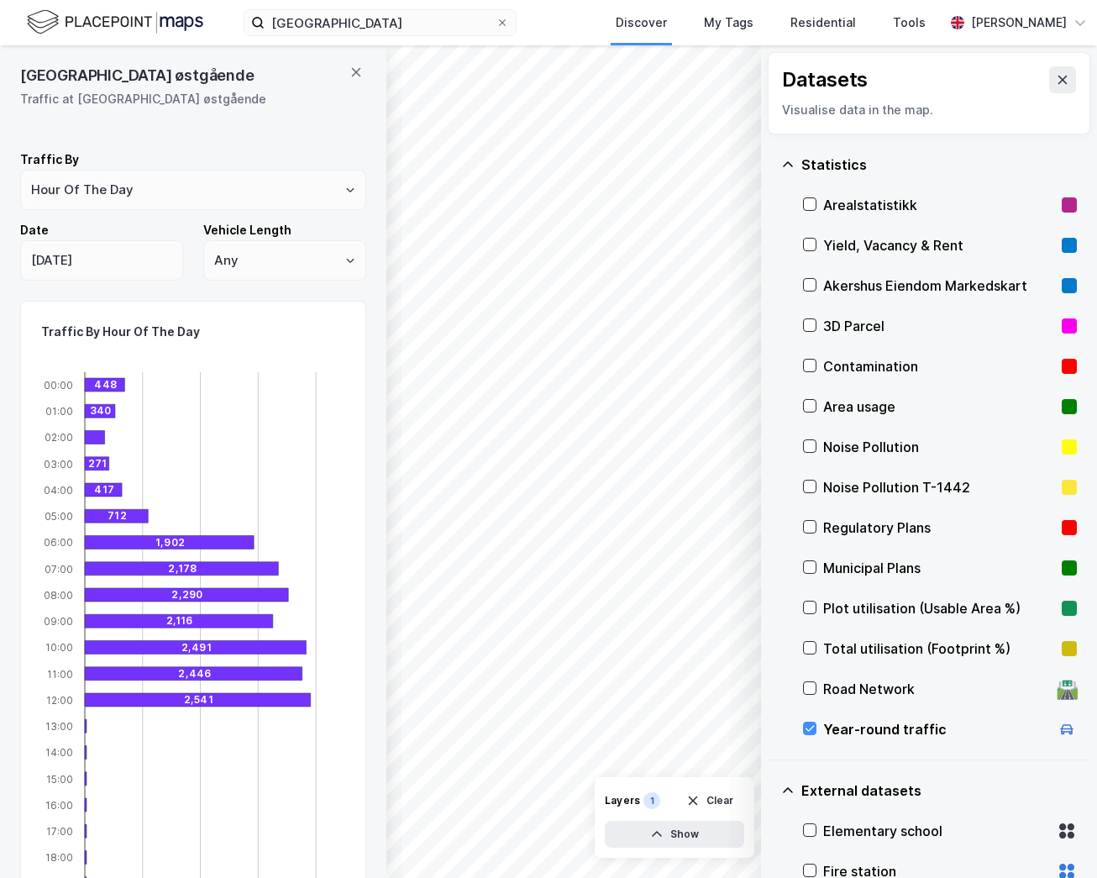
click at [869, 720] on div "Year-round traffic" at bounding box center [936, 729] width 227 height 20
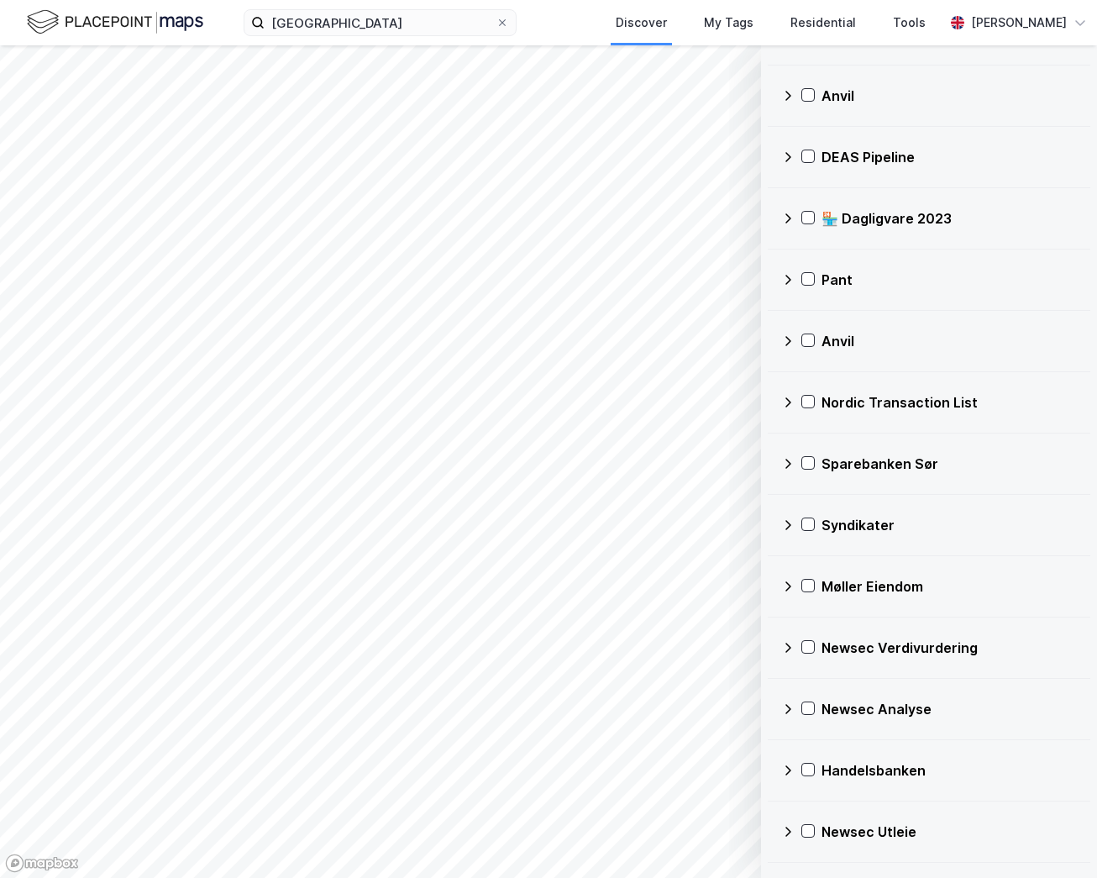
scroll to position [1618, 0]
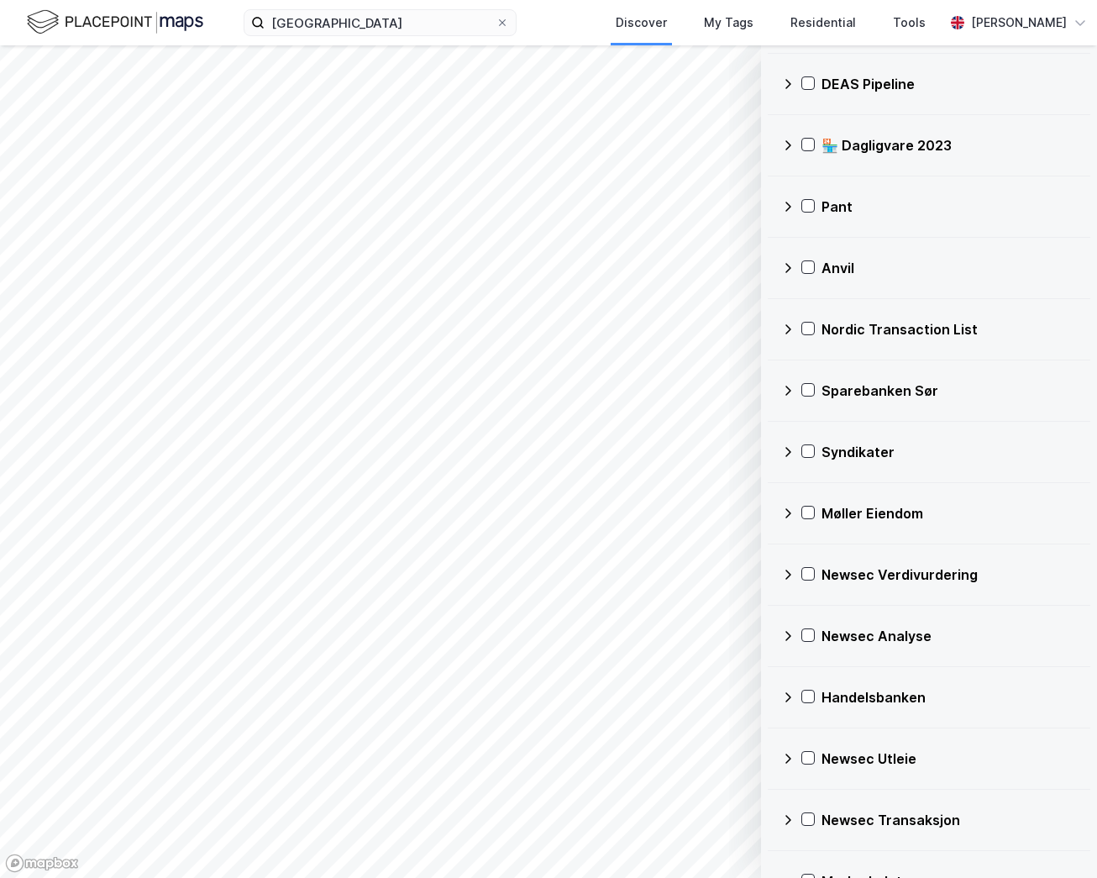
click at [887, 331] on div "Nordic Transaction List" at bounding box center [948, 329] width 255 height 20
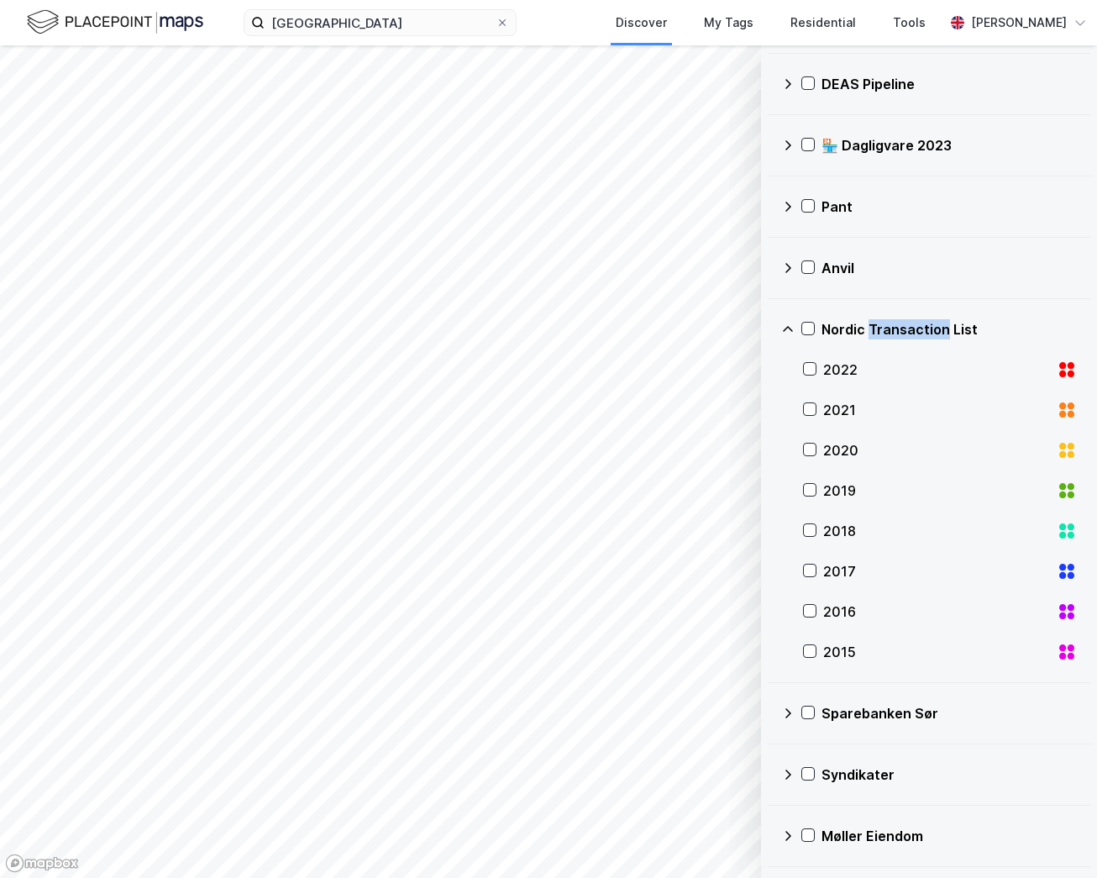
click at [887, 331] on div "Nordic Transaction List" at bounding box center [948, 329] width 255 height 20
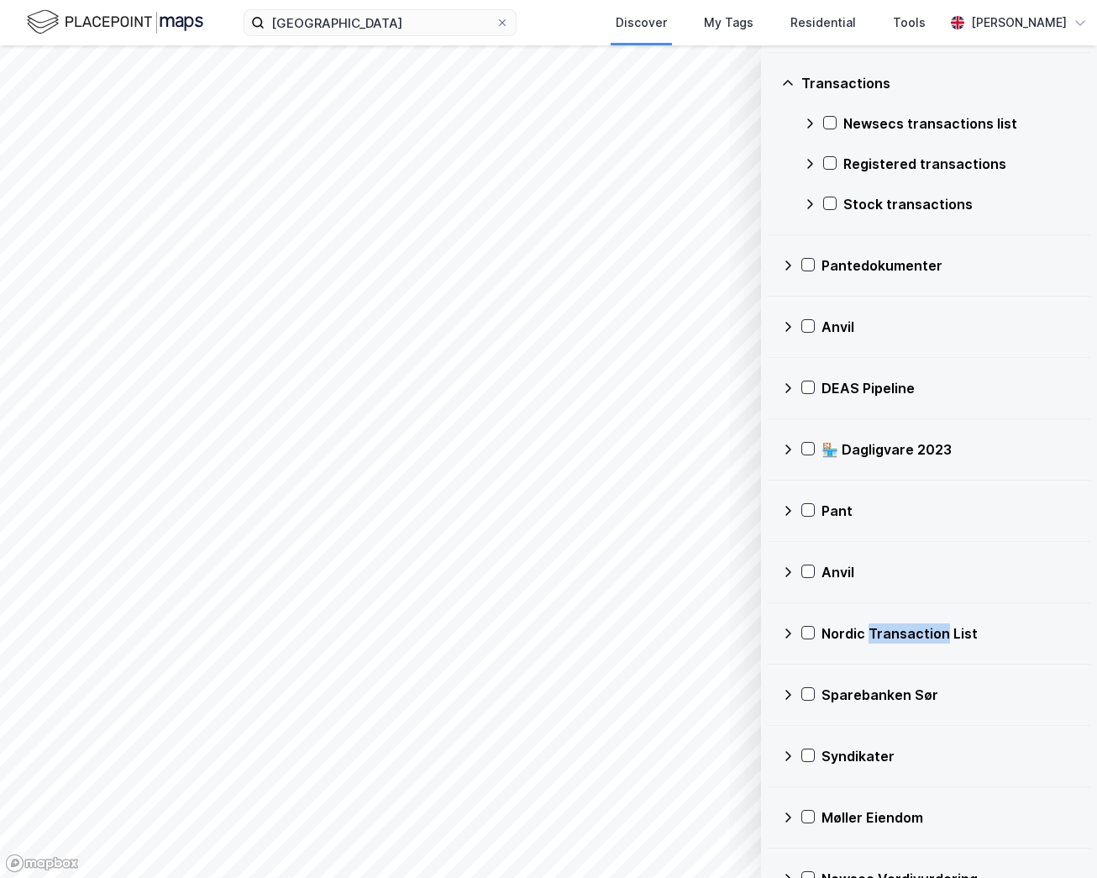
scroll to position [1058, 0]
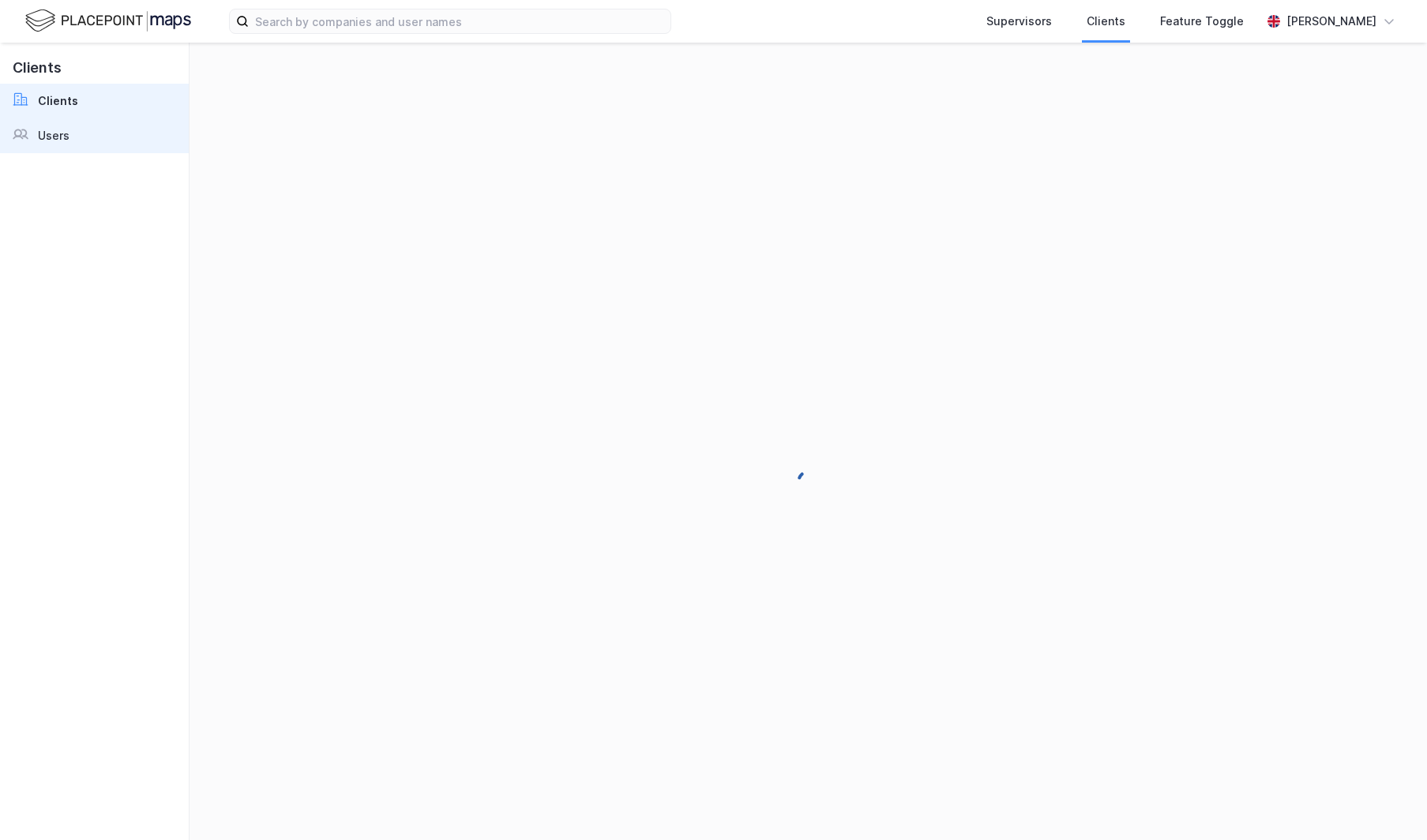
drag, startPoint x: 82, startPoint y: 131, endPoint x: 102, endPoint y: 133, distance: 20.1
click at [82, 131] on link "Users" at bounding box center [94, 135] width 189 height 35
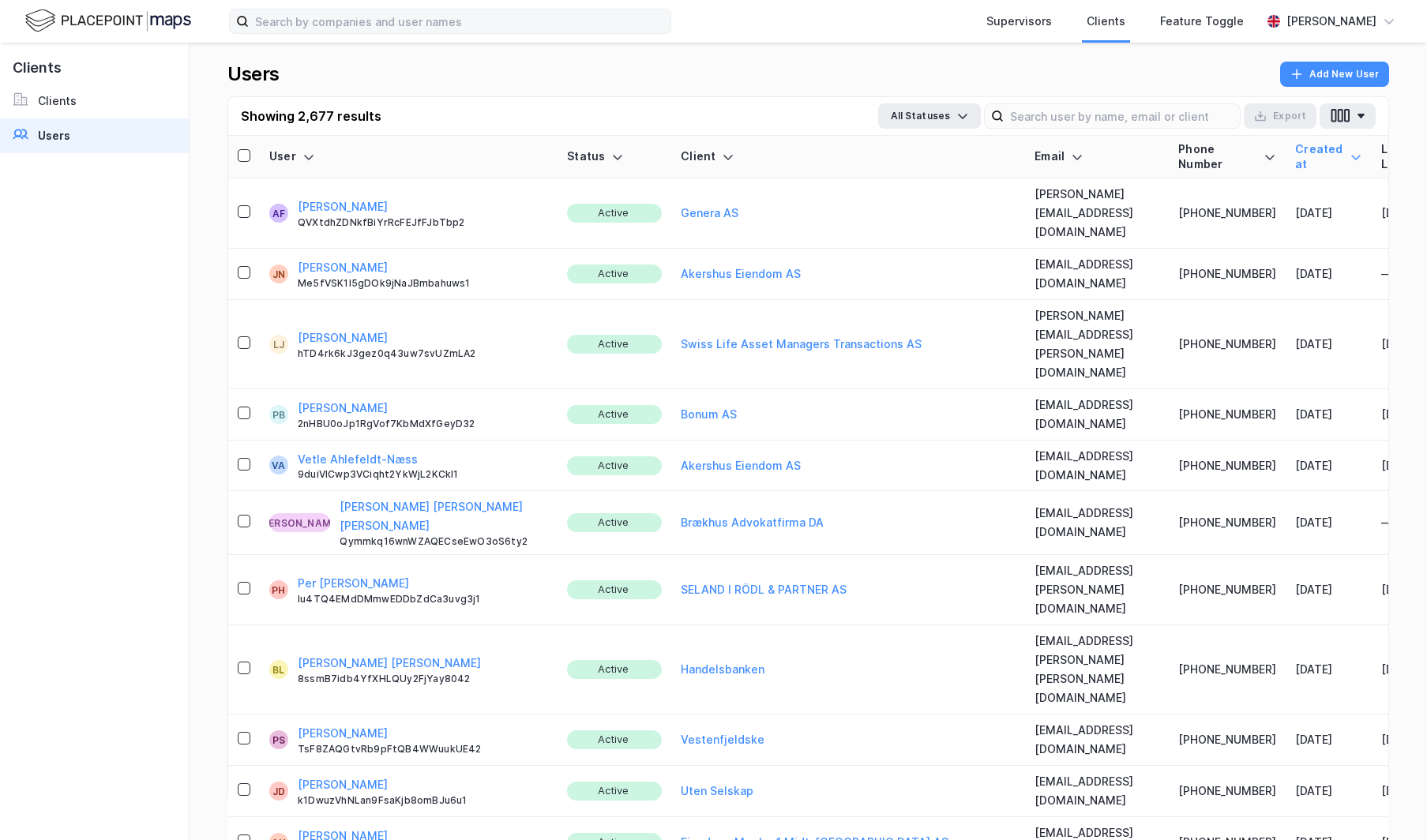
click at [409, 8] on label at bounding box center [450, 21] width 442 height 25
click at [409, 9] on input at bounding box center [460, 21] width 422 height 23
click at [397, 26] on input at bounding box center [460, 21] width 422 height 23
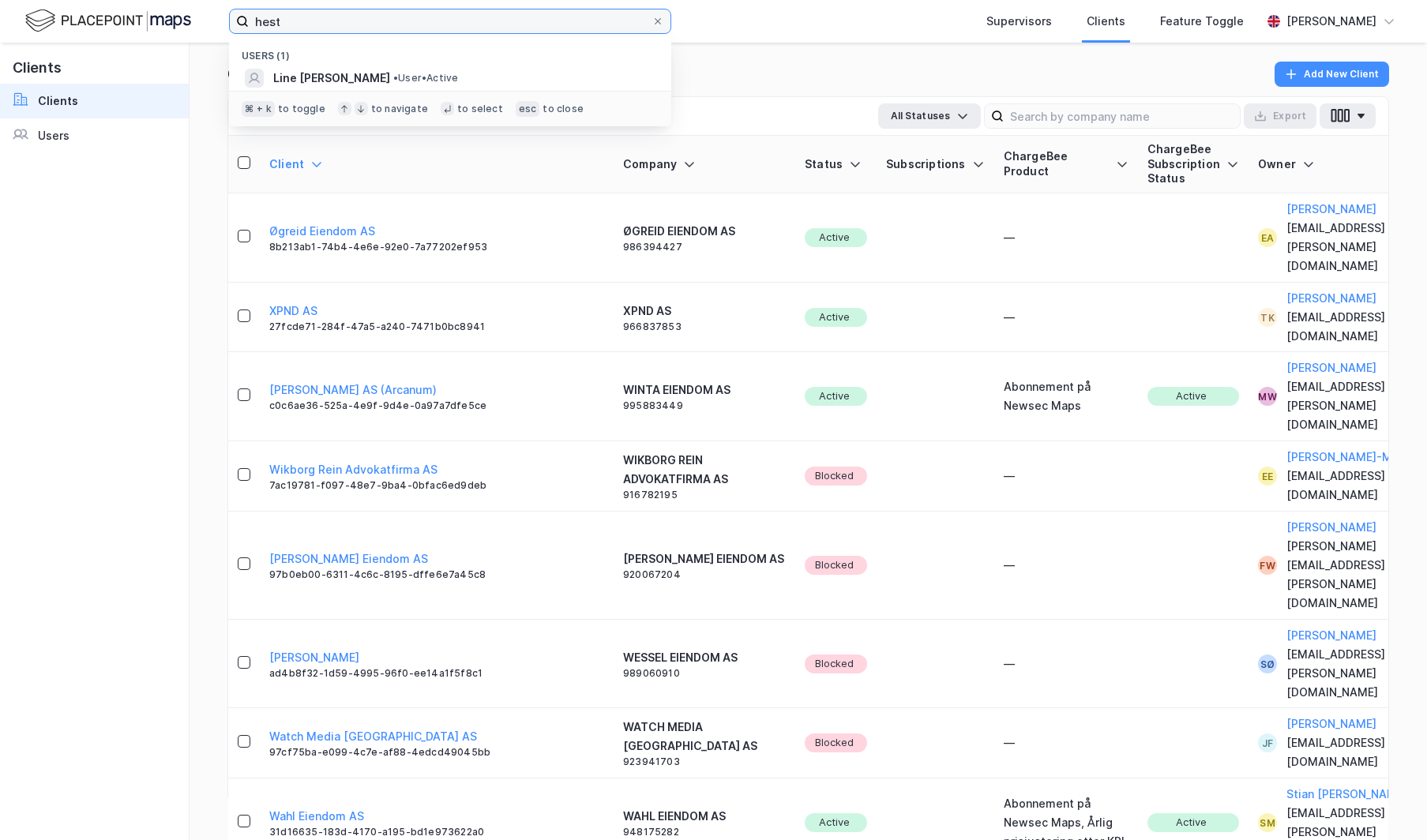
type input "hest"
